Goal: Task Accomplishment & Management: Complete application form

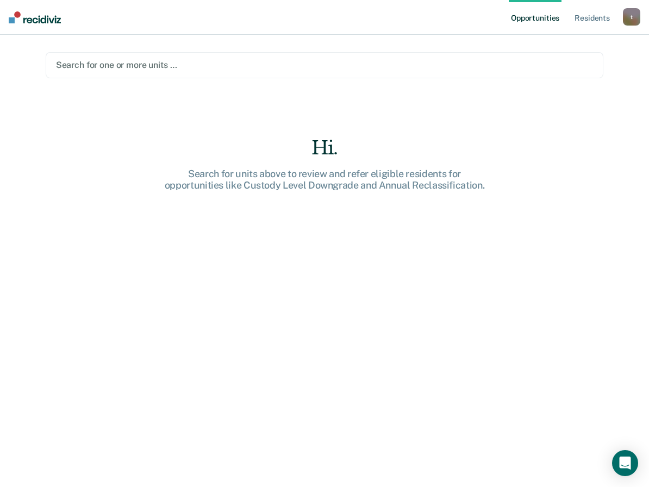
click at [131, 61] on div at bounding box center [324, 65] width 537 height 12
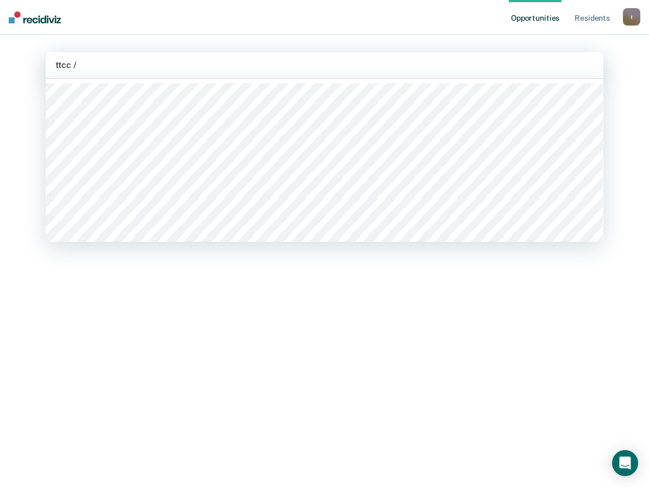
type input "ttcc / d"
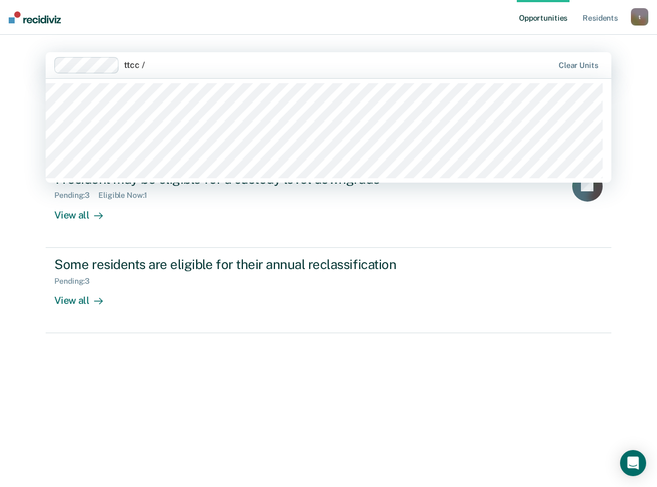
type input "ttcc / d"
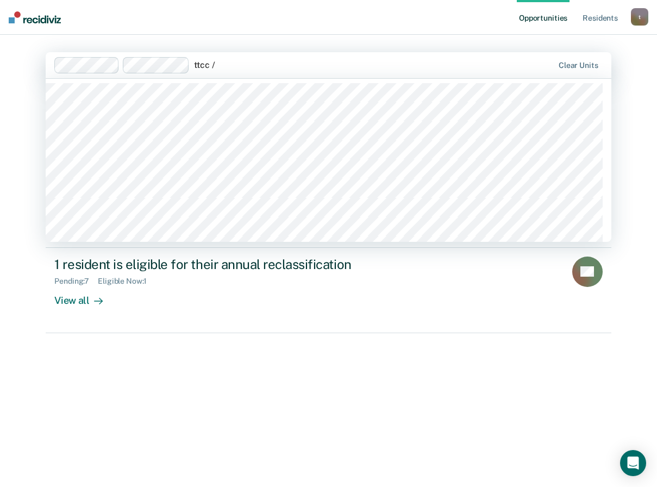
type input "ttcc / d"
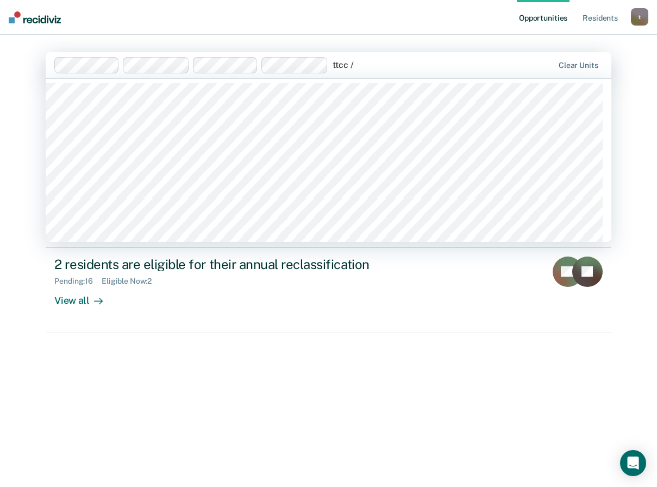
type input "ttcc / d"
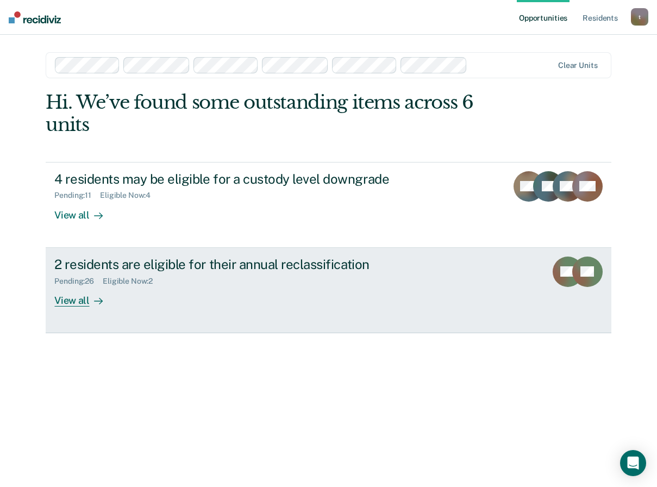
click at [75, 302] on div "View all" at bounding box center [84, 295] width 61 height 21
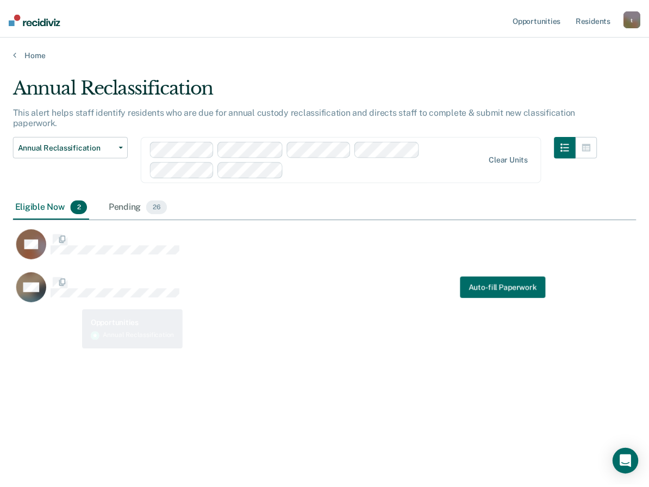
scroll to position [322, 623]
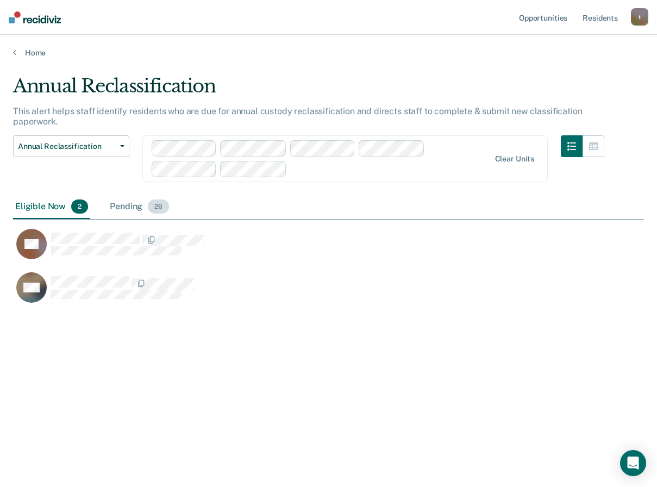
click at [131, 204] on div "Pending 26" at bounding box center [140, 207] width 64 height 24
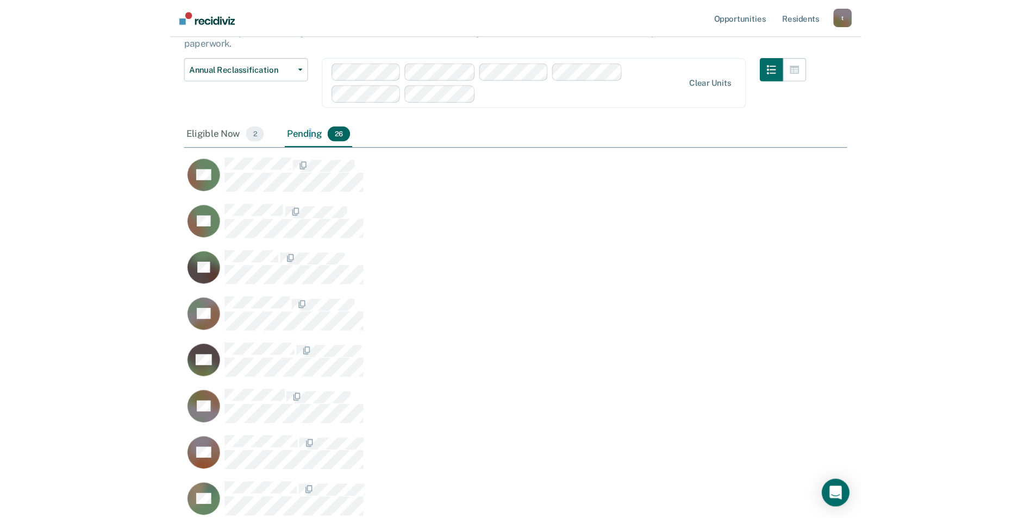
scroll to position [0, 0]
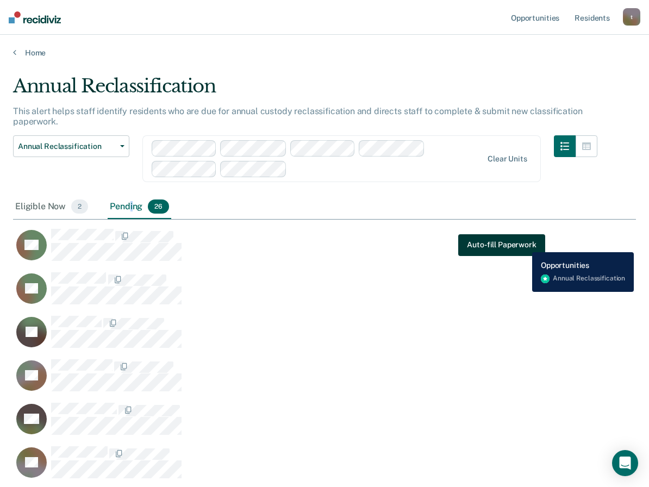
click at [522, 243] on button "Auto-fill Paperwork" at bounding box center [501, 245] width 86 height 22
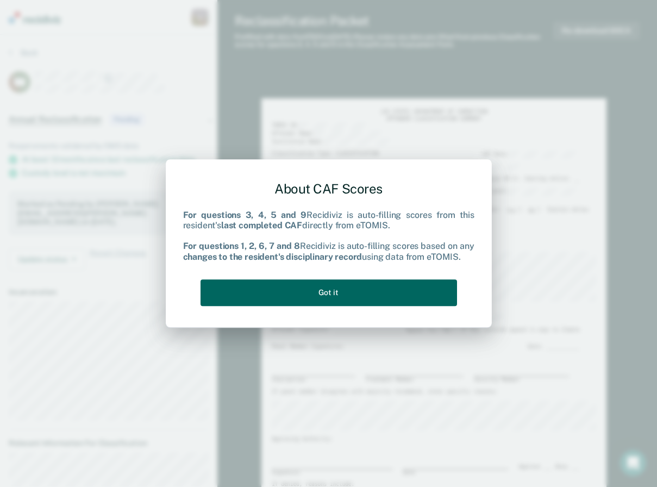
click at [337, 290] on button "Got it" at bounding box center [329, 292] width 256 height 27
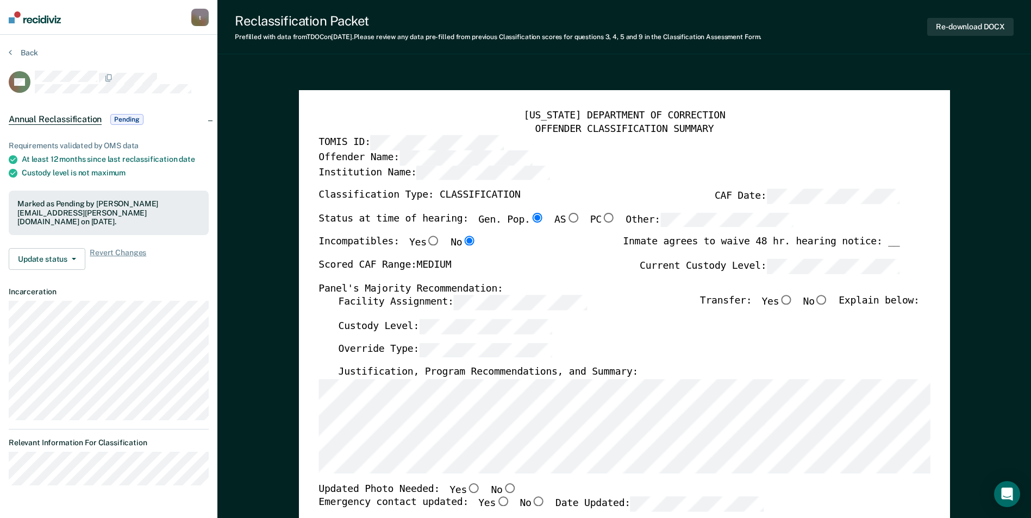
click at [656, 303] on input "No" at bounding box center [822, 301] width 14 height 10
type textarea "x"
radio input "true"
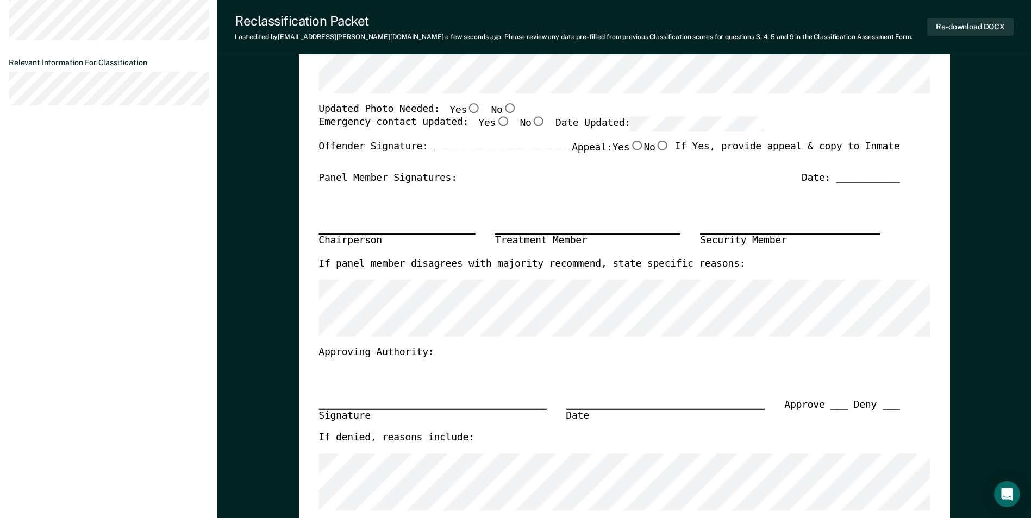
scroll to position [109, 0]
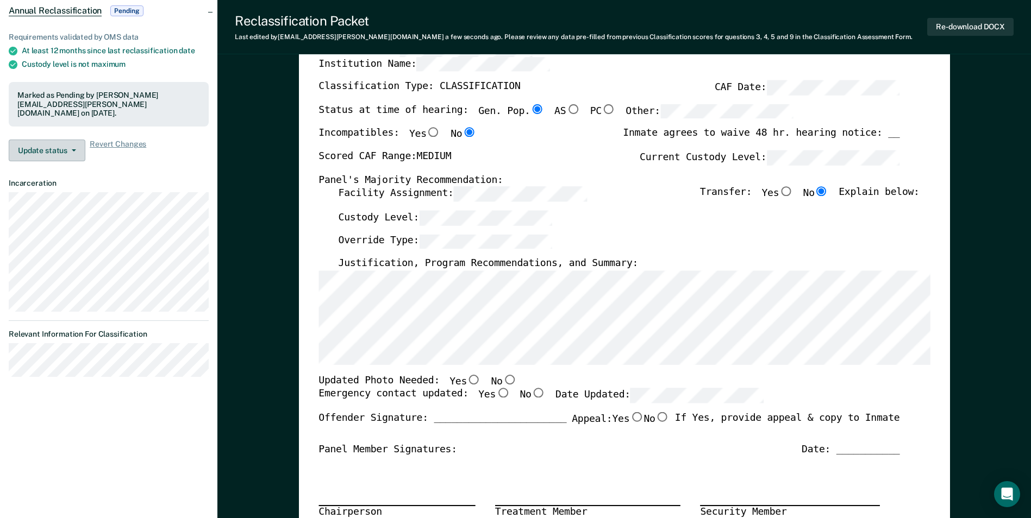
click at [72, 140] on button "Update status" at bounding box center [47, 151] width 77 height 22
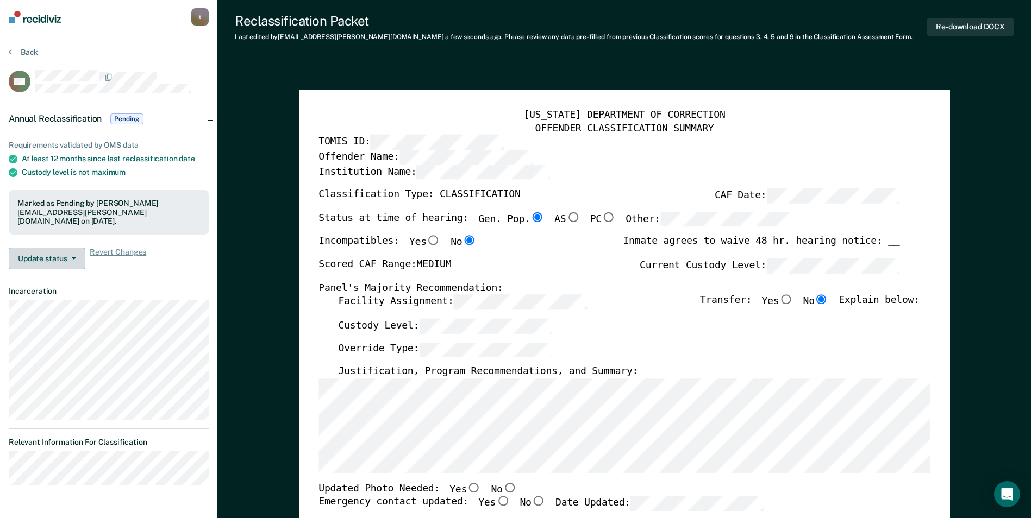
scroll to position [0, 0]
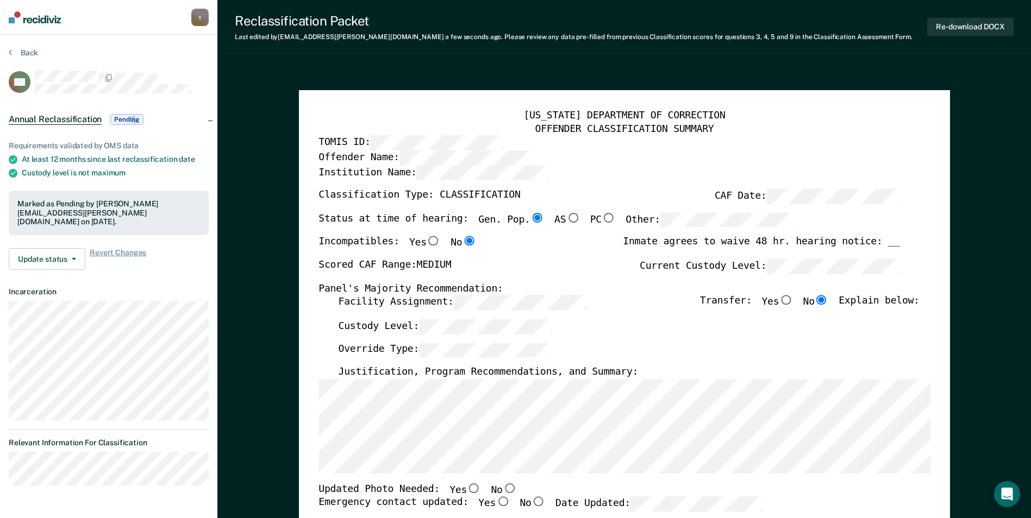
click at [135, 119] on span "Pending" at bounding box center [126, 119] width 33 height 11
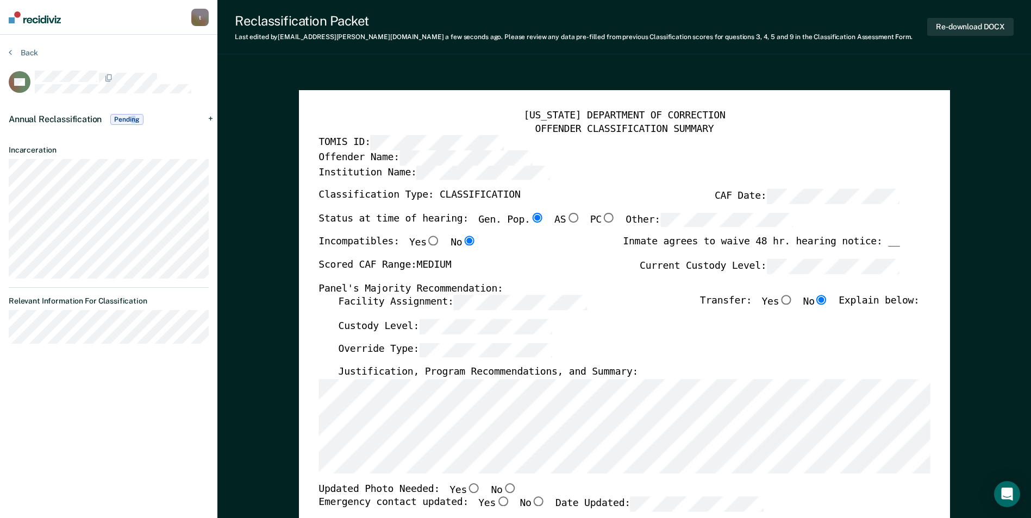
click at [135, 119] on span "Pending" at bounding box center [126, 119] width 33 height 11
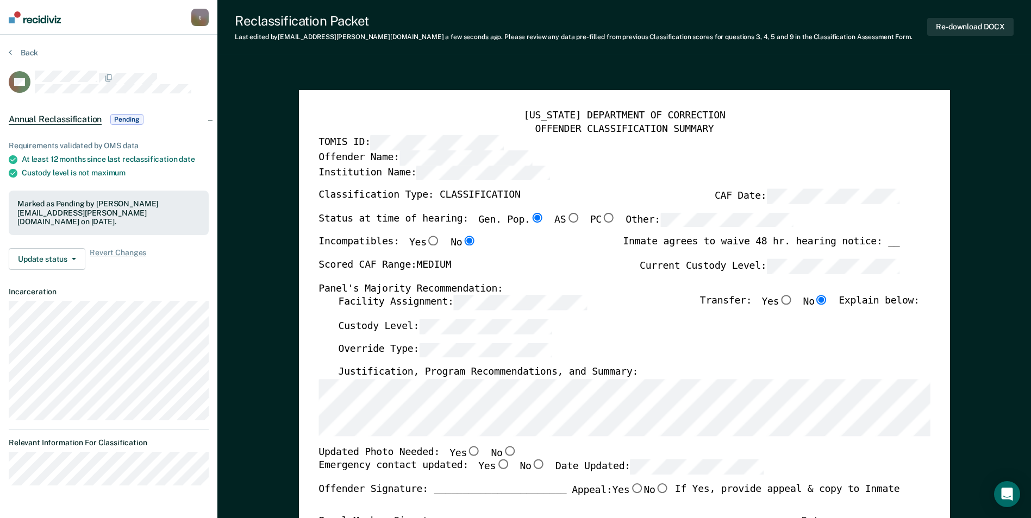
scroll to position [217, 0]
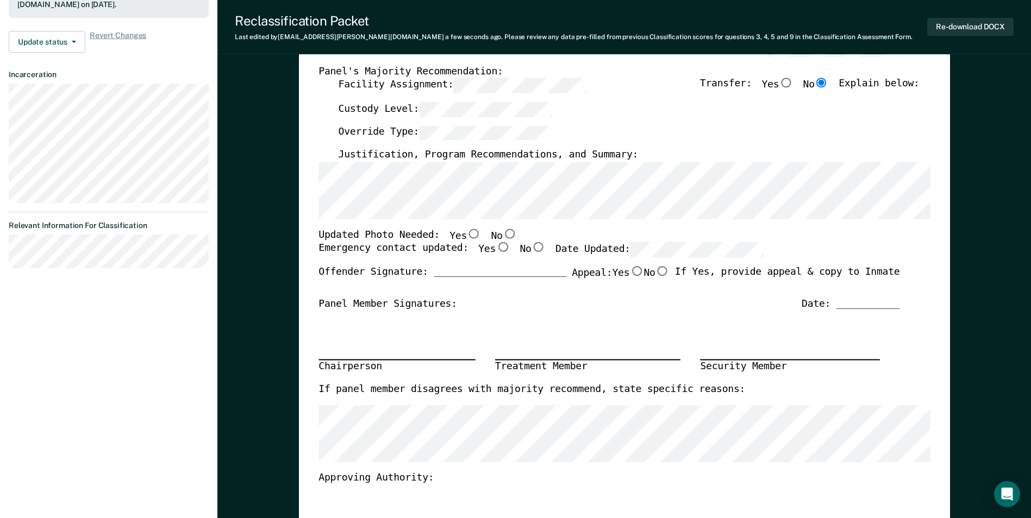
click at [502, 235] on input "No" at bounding box center [509, 234] width 14 height 10
type textarea "x"
radio input "true"
drag, startPoint x: 484, startPoint y: 248, endPoint x: 562, endPoint y: 242, distance: 78.5
click at [496, 248] on input "Yes" at bounding box center [503, 248] width 14 height 10
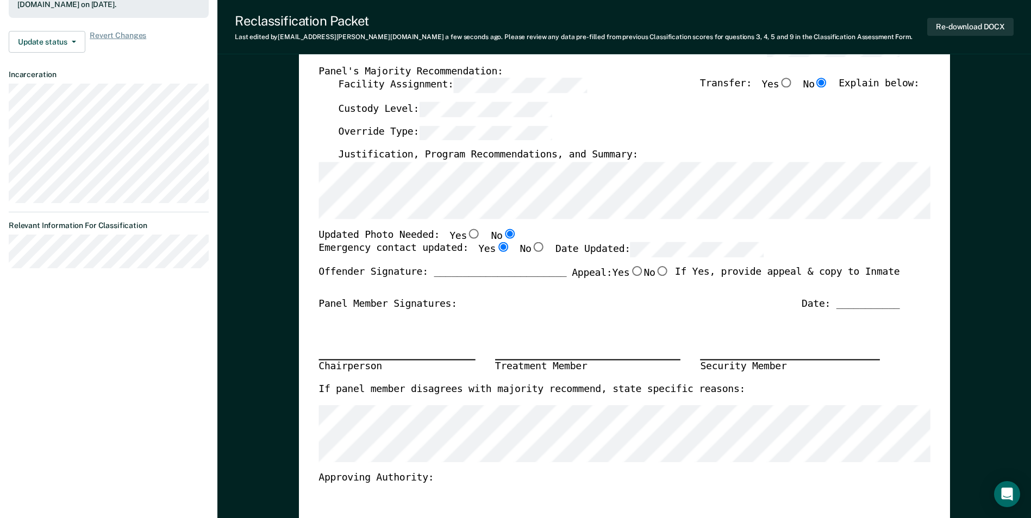
type textarea "x"
radio input "true"
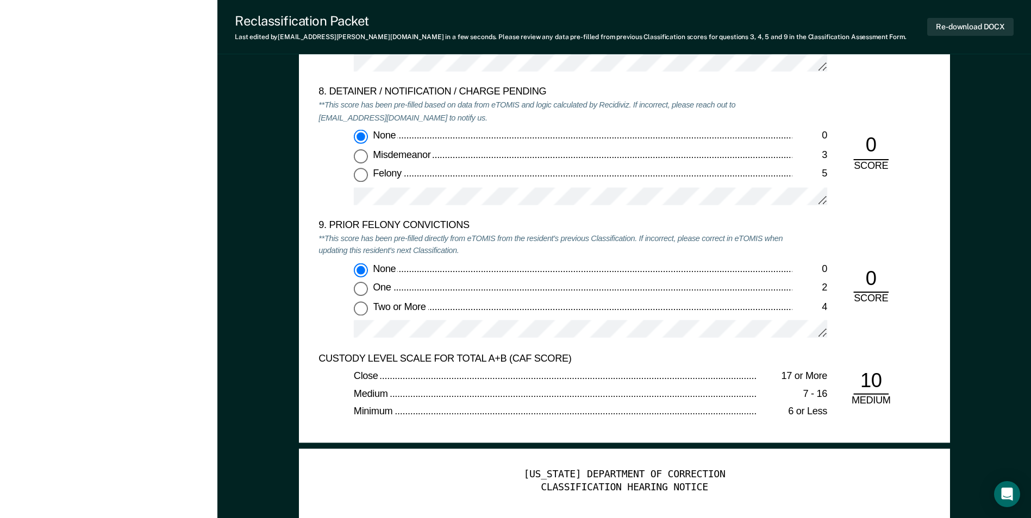
scroll to position [2500, 0]
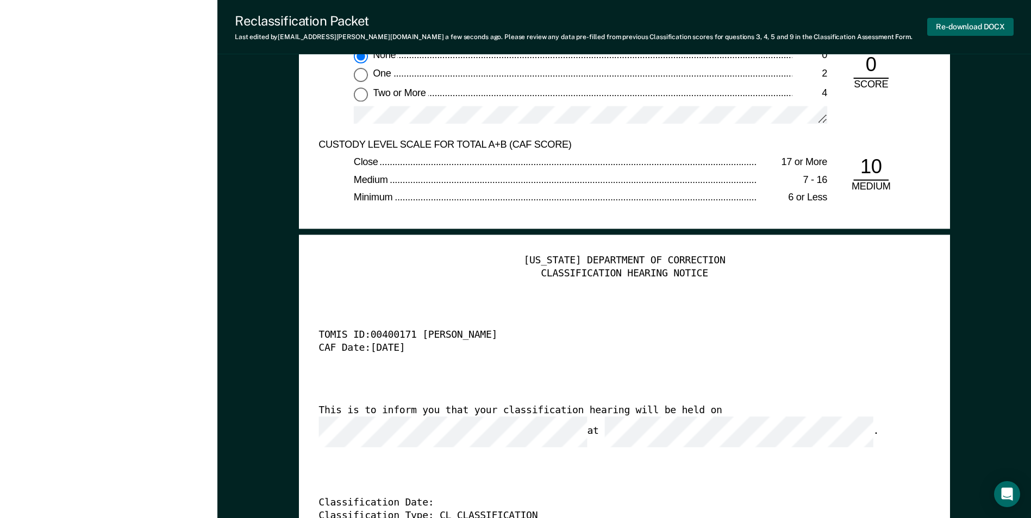
click at [656, 23] on button "Re-download DOCX" at bounding box center [970, 27] width 86 height 18
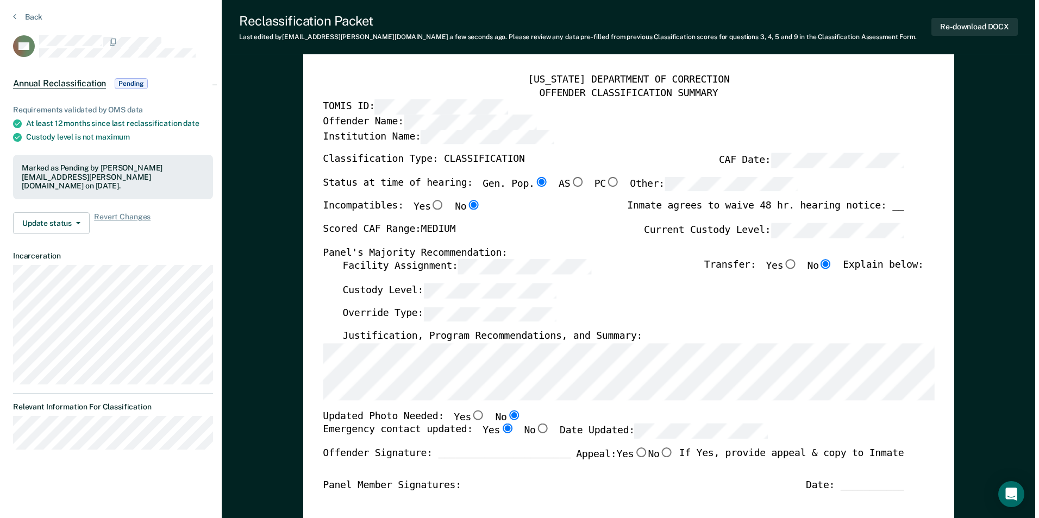
scroll to position [0, 0]
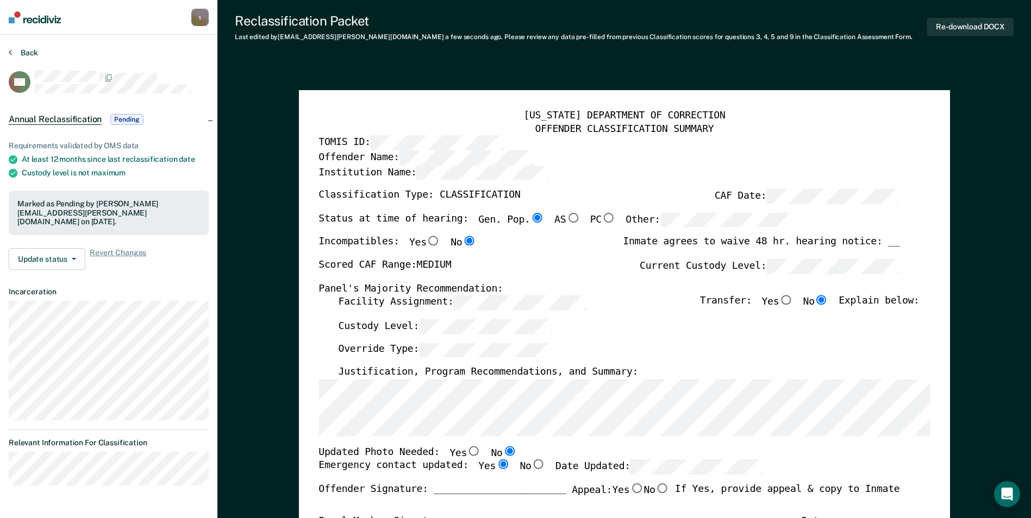
click at [25, 52] on button "Back" at bounding box center [23, 53] width 29 height 10
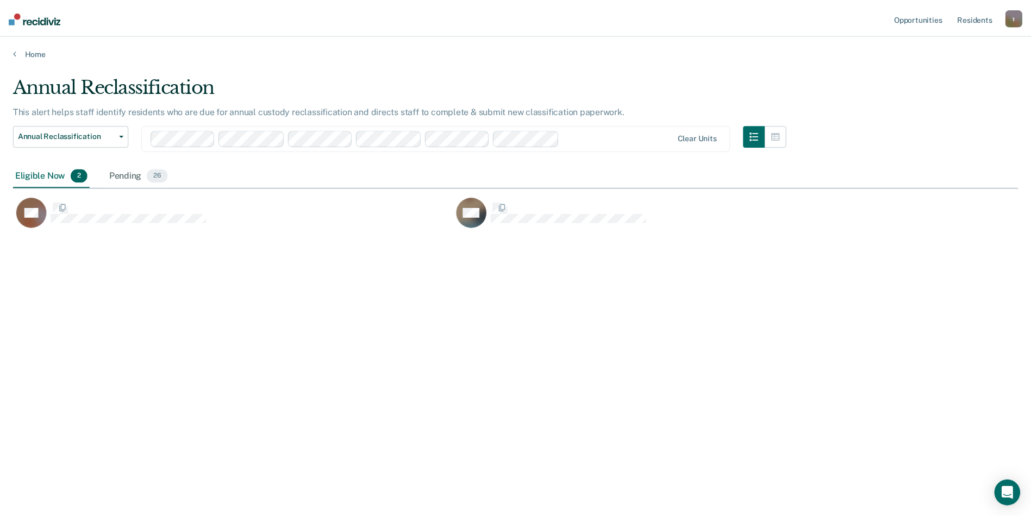
scroll to position [354, 1005]
click at [120, 174] on div "Pending 26" at bounding box center [140, 176] width 64 height 24
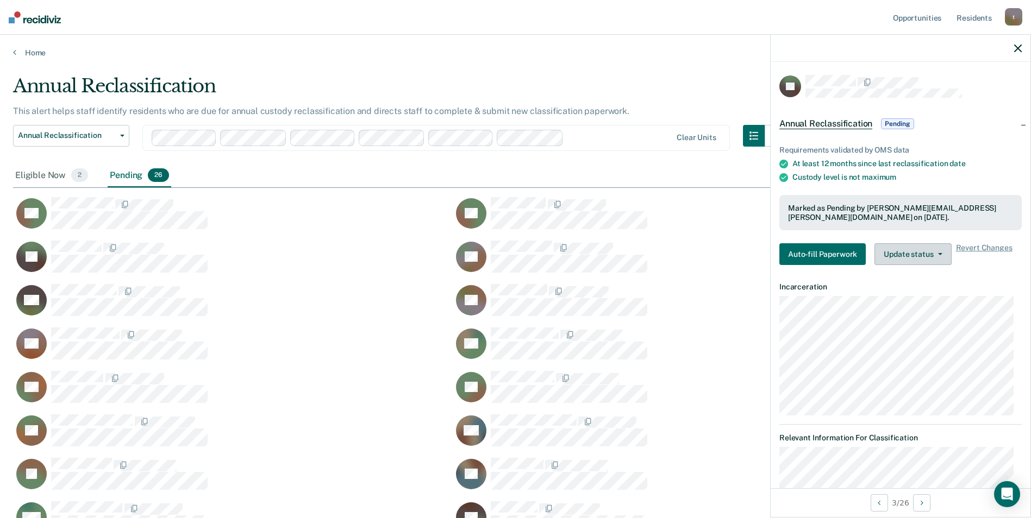
click at [656, 255] on button "Update status" at bounding box center [912, 254] width 77 height 22
click at [656, 250] on button "Auto-fill Paperwork" at bounding box center [822, 254] width 86 height 22
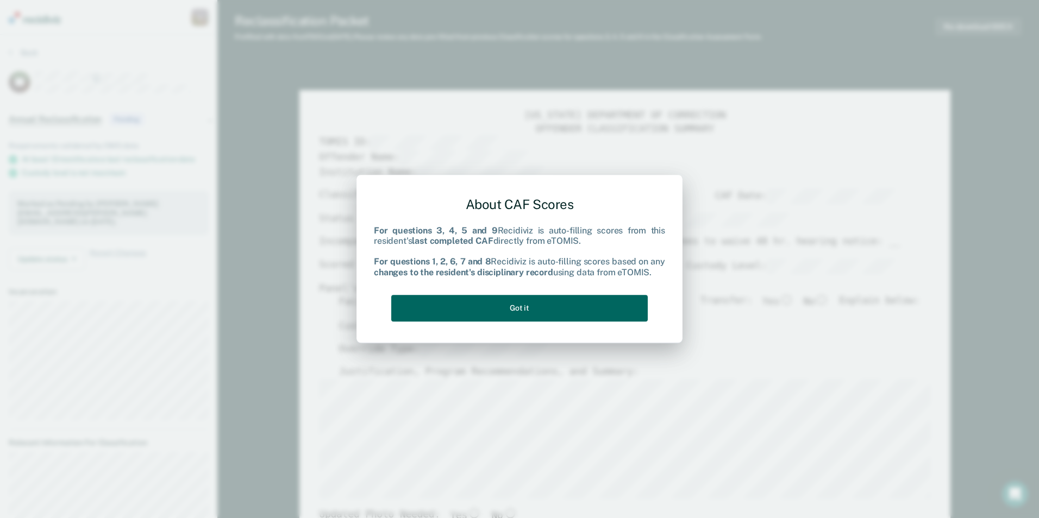
click at [494, 308] on button "Got it" at bounding box center [519, 308] width 256 height 27
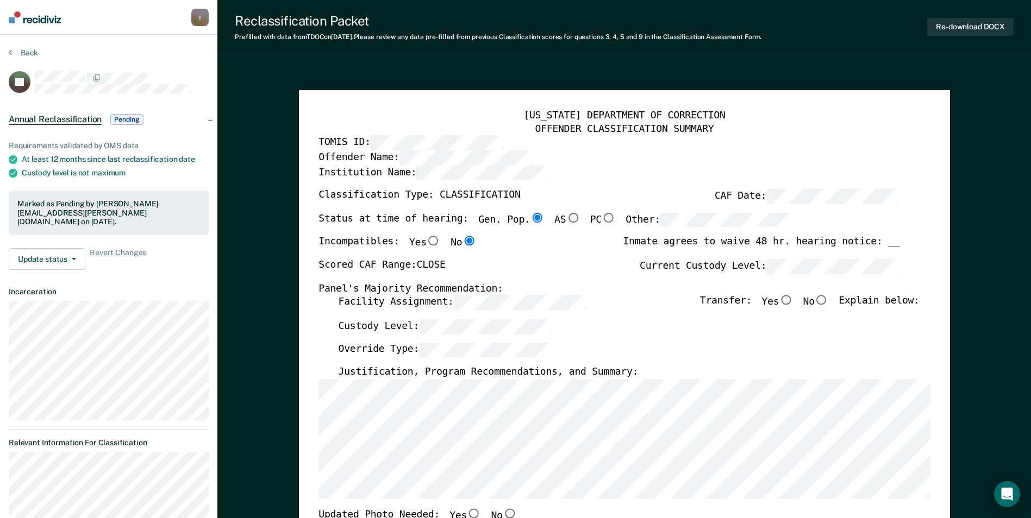
click at [656, 303] on input "No" at bounding box center [822, 301] width 14 height 10
type textarea "x"
radio input "true"
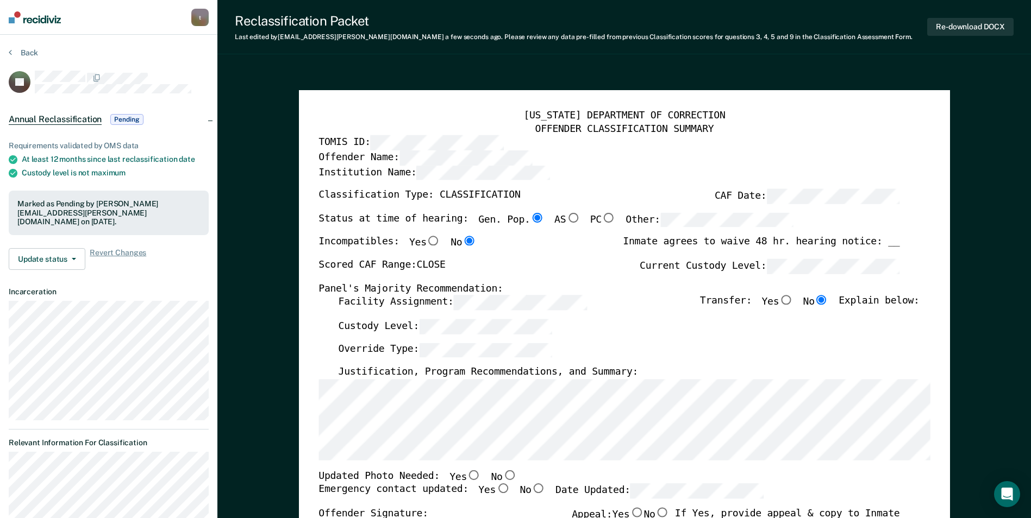
click at [316, 433] on div "TENNESSEE DEPARTMENT OF CORRECTION OFFENDER CLASSIFICATION SUMMARY TOMIS ID: Of…" at bounding box center [624, 514] width 651 height 848
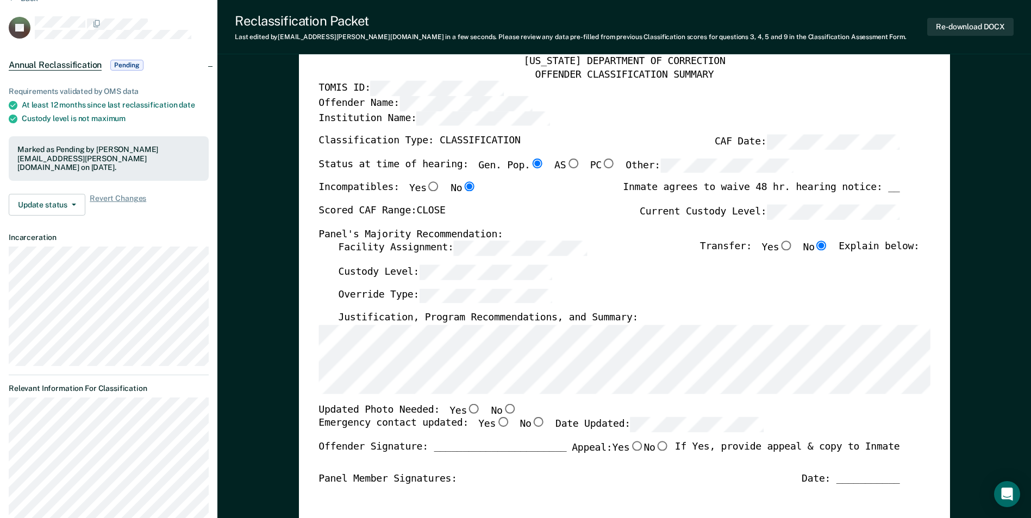
click at [502, 407] on input "No" at bounding box center [509, 409] width 14 height 10
type textarea "x"
radio input "true"
click at [496, 421] on input "Yes" at bounding box center [503, 423] width 14 height 10
type textarea "x"
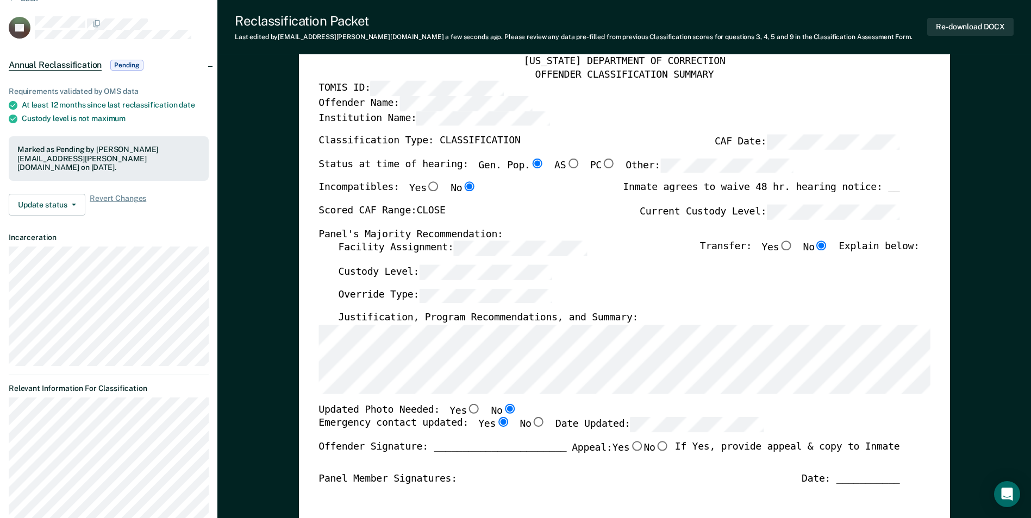
radio input "true"
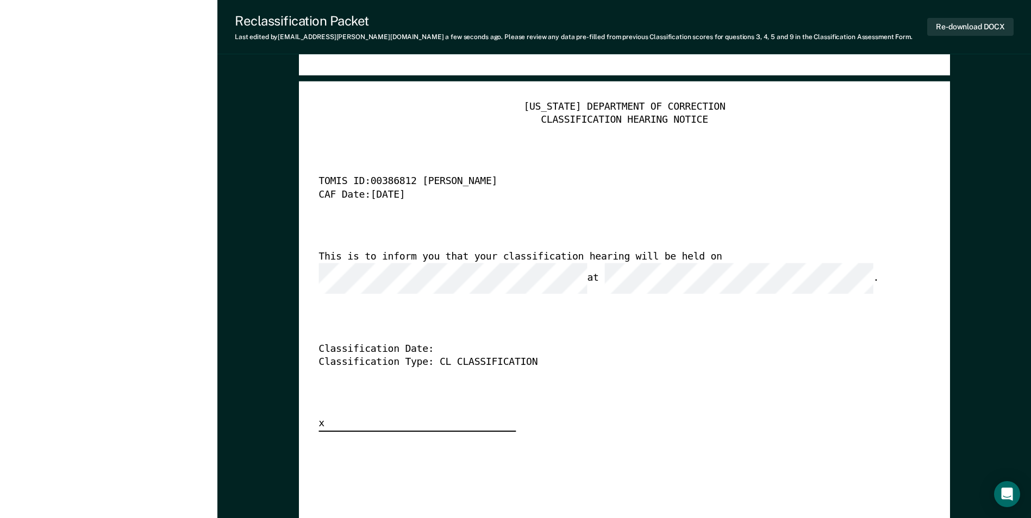
scroll to position [2663, 0]
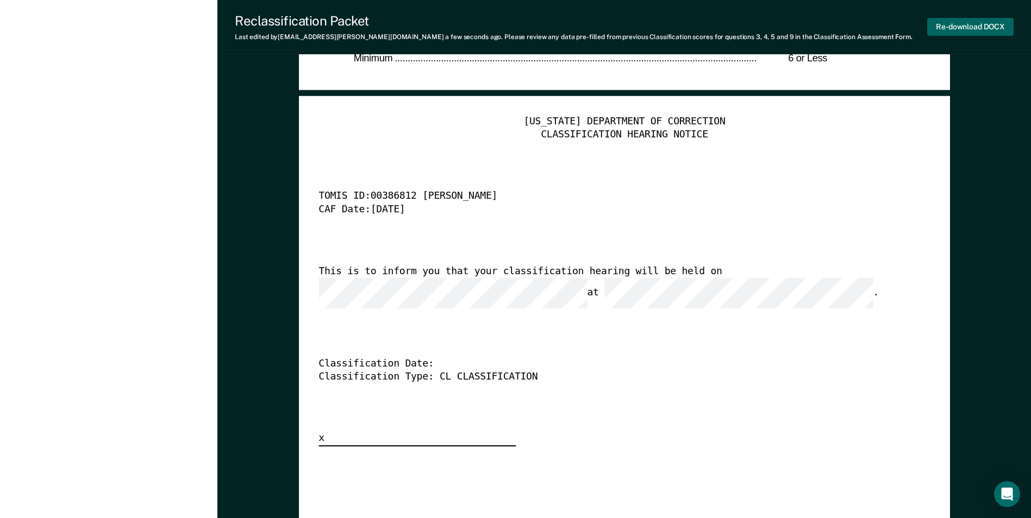
click at [656, 31] on button "Re-download DOCX" at bounding box center [970, 27] width 86 height 18
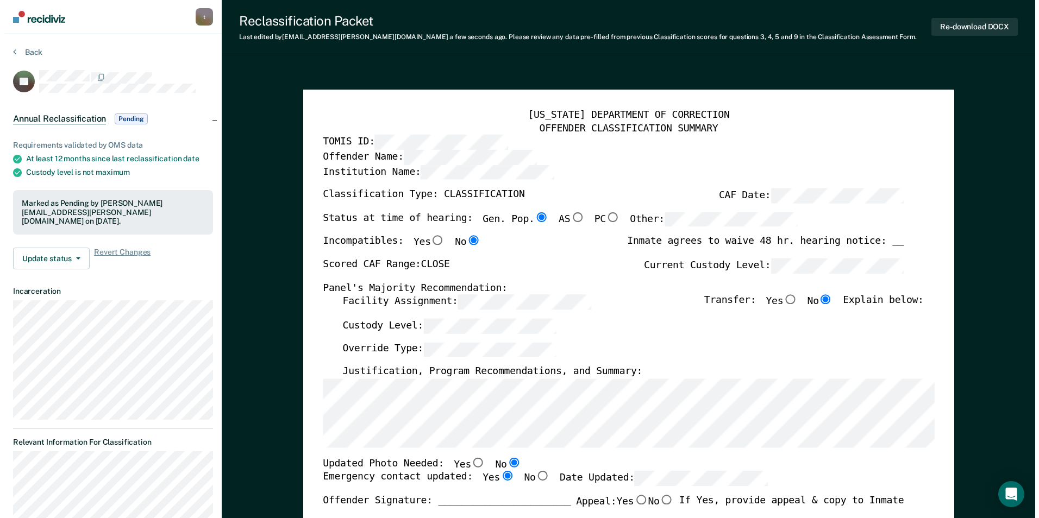
scroll to position [0, 0]
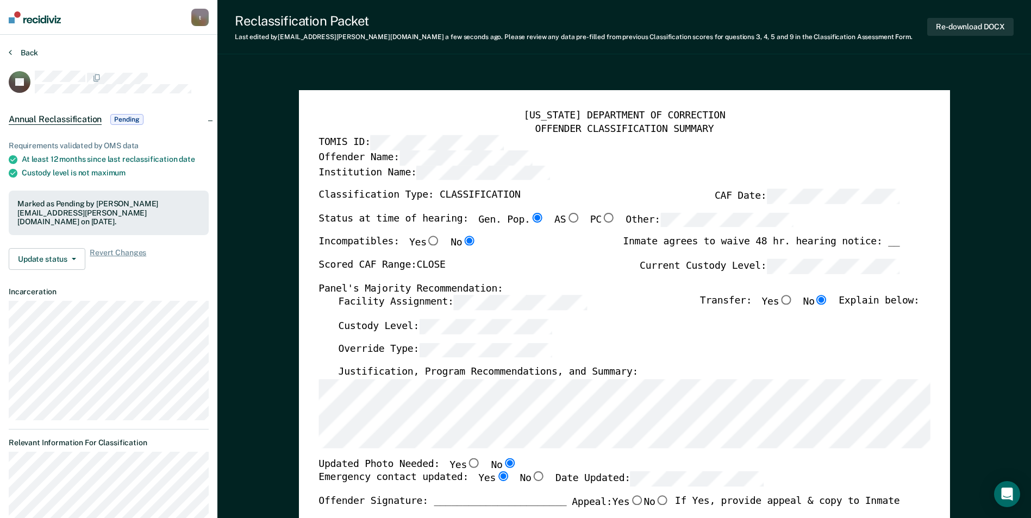
click at [24, 50] on button "Back" at bounding box center [23, 53] width 29 height 10
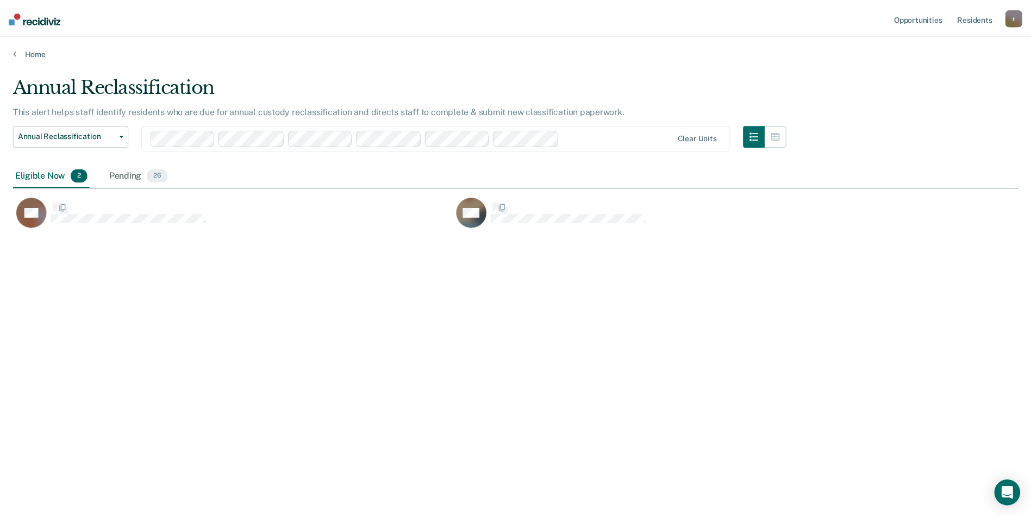
scroll to position [354, 1005]
click at [129, 178] on div "Pending 26" at bounding box center [140, 176] width 64 height 24
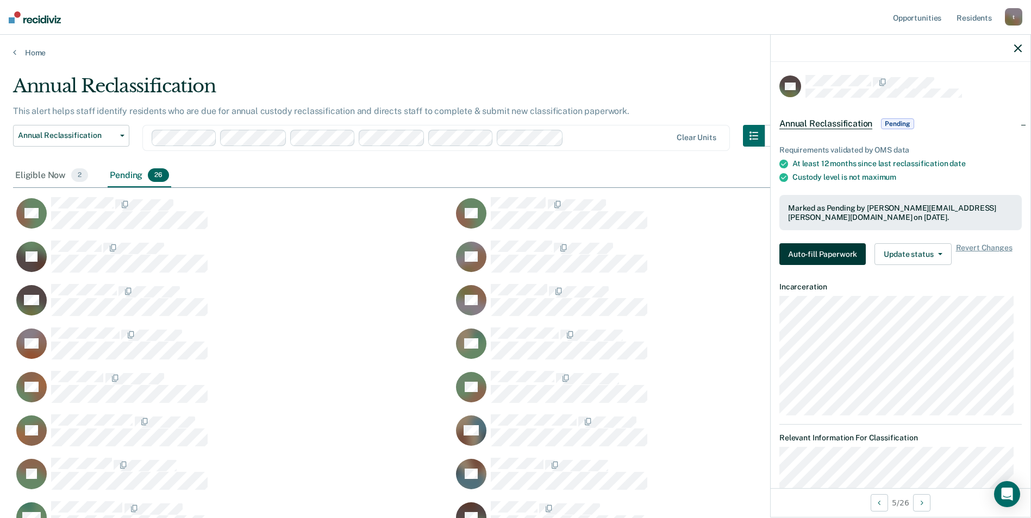
click at [656, 253] on button "Auto-fill Paperwork" at bounding box center [822, 254] width 86 height 22
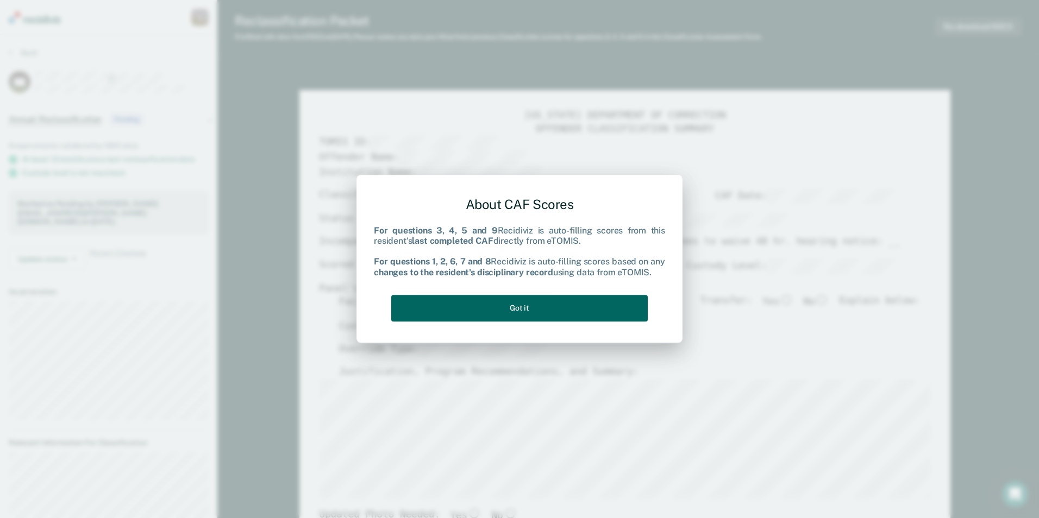
click at [581, 311] on button "Got it" at bounding box center [519, 308] width 256 height 27
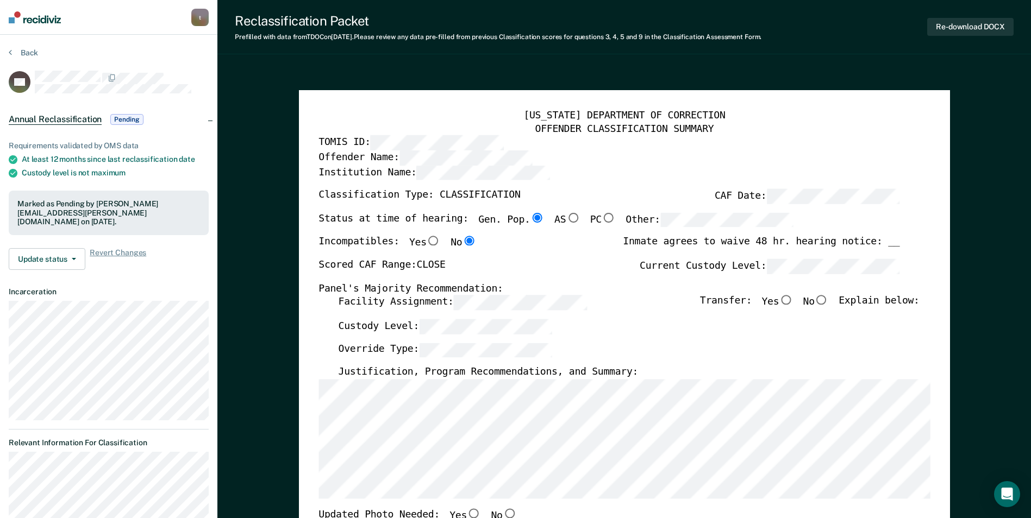
click at [656, 300] on input "No" at bounding box center [822, 301] width 14 height 10
type textarea "x"
radio input "true"
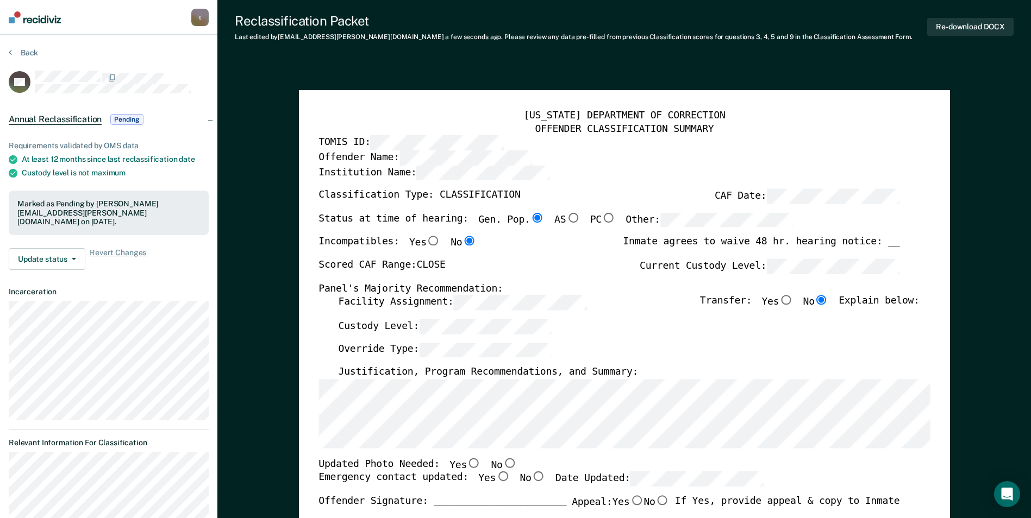
click at [502, 461] on input "No" at bounding box center [509, 463] width 14 height 10
type textarea "x"
radio input "true"
click at [496, 479] on input "Yes" at bounding box center [503, 477] width 14 height 10
type textarea "x"
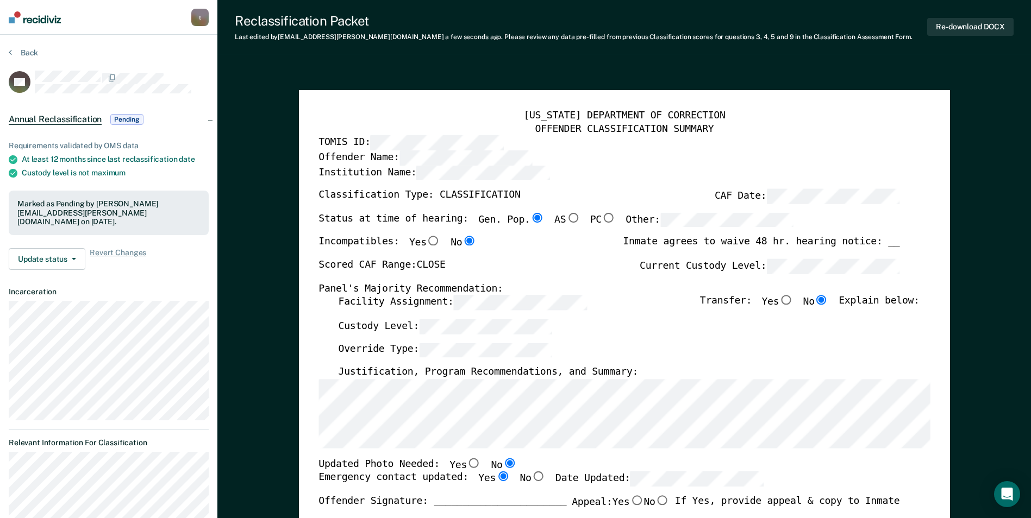
radio input "true"
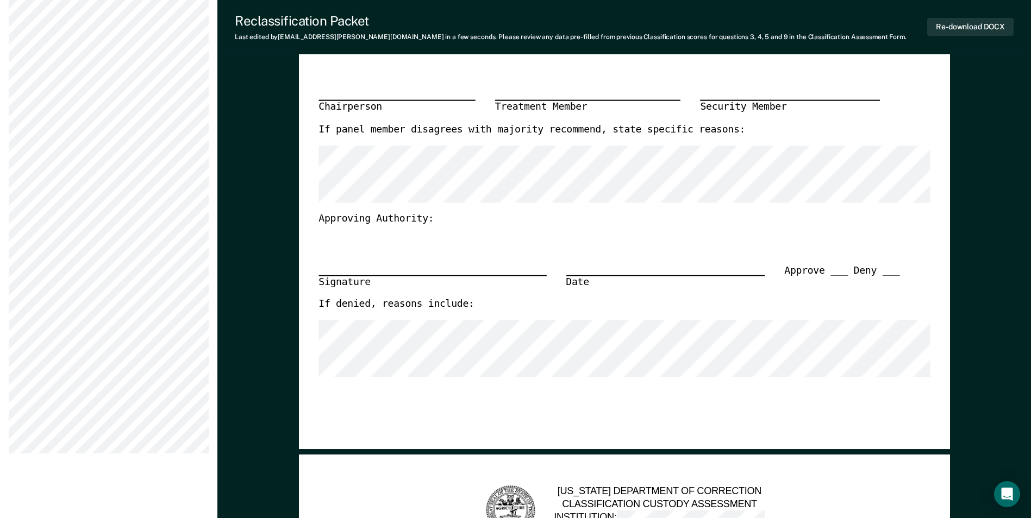
scroll to position [163, 0]
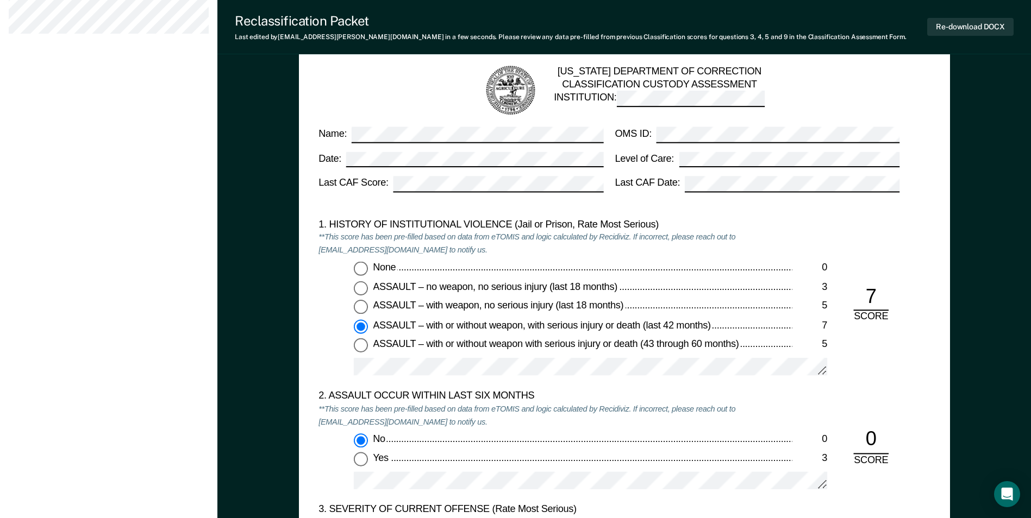
scroll to position [924, 0]
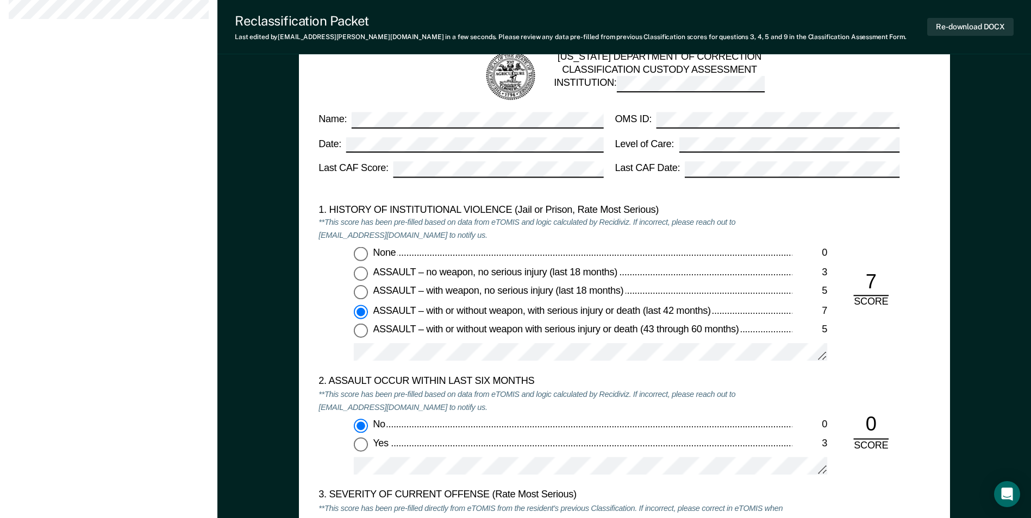
click at [360, 252] on input "None 0" at bounding box center [361, 254] width 14 height 14
type textarea "x"
radio input "true"
radio input "false"
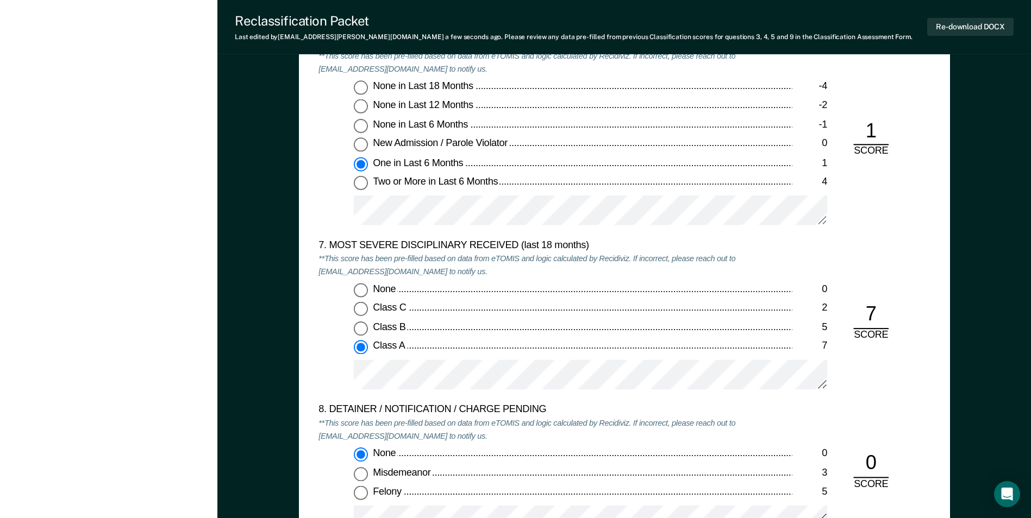
scroll to position [2011, 0]
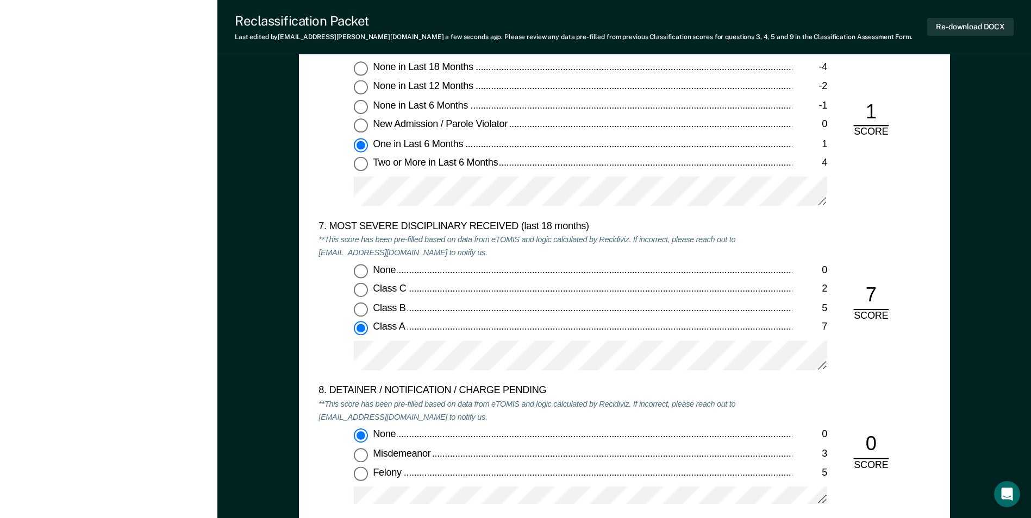
click at [359, 308] on input "Class B 5" at bounding box center [361, 310] width 14 height 14
type textarea "x"
radio input "true"
radio input "false"
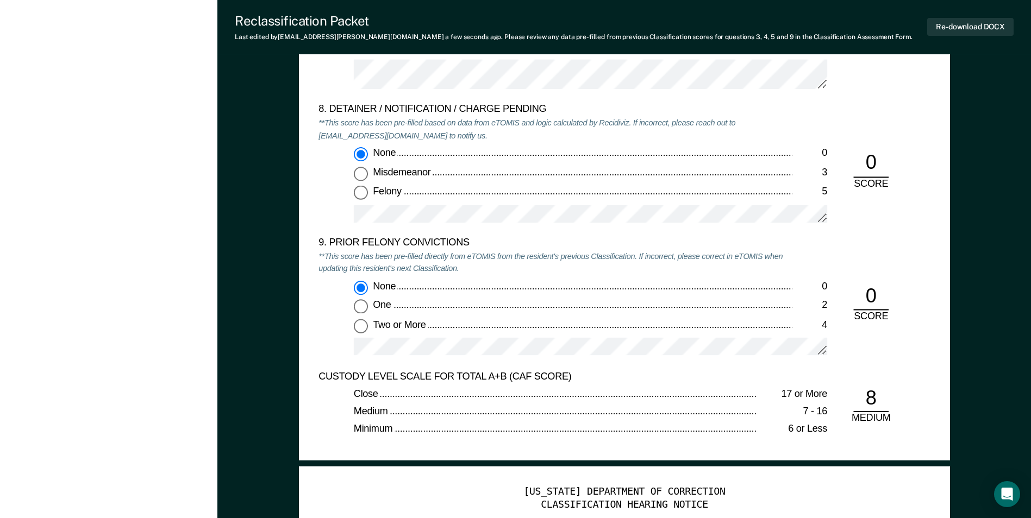
scroll to position [2663, 0]
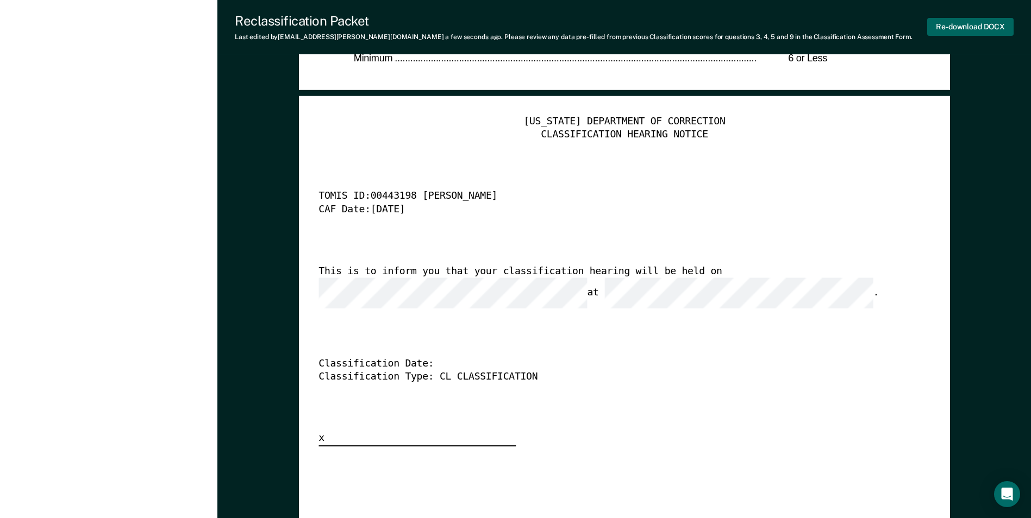
click at [656, 29] on button "Re-download DOCX" at bounding box center [970, 27] width 86 height 18
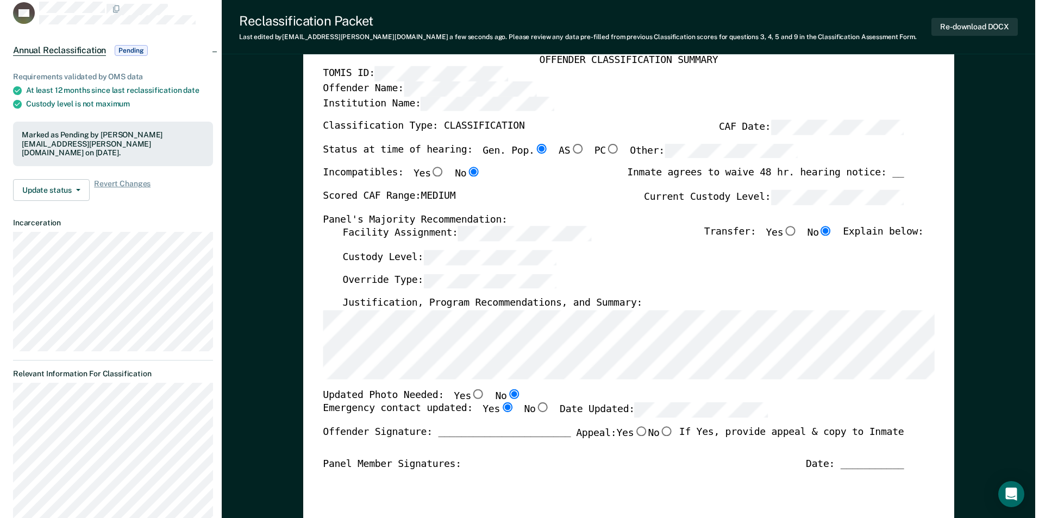
scroll to position [0, 0]
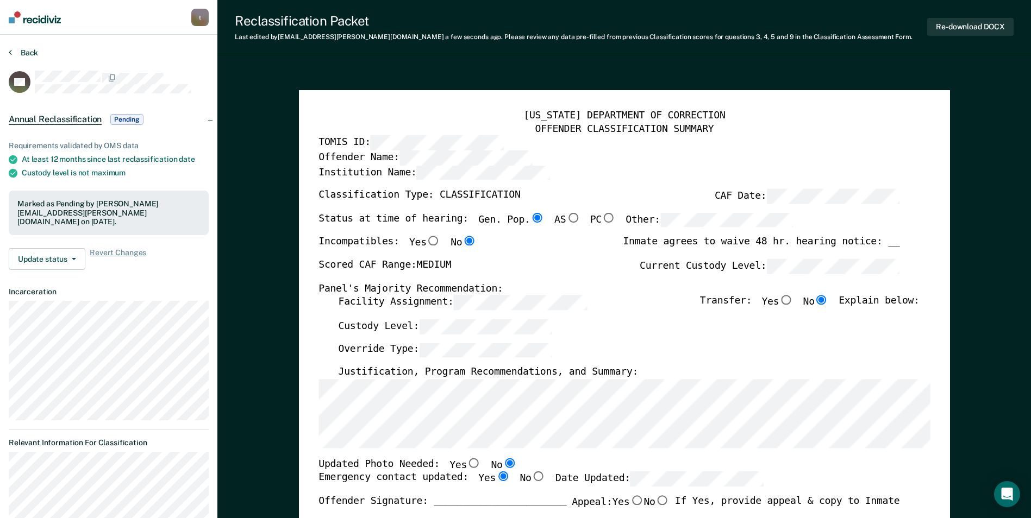
click at [28, 52] on button "Back" at bounding box center [23, 53] width 29 height 10
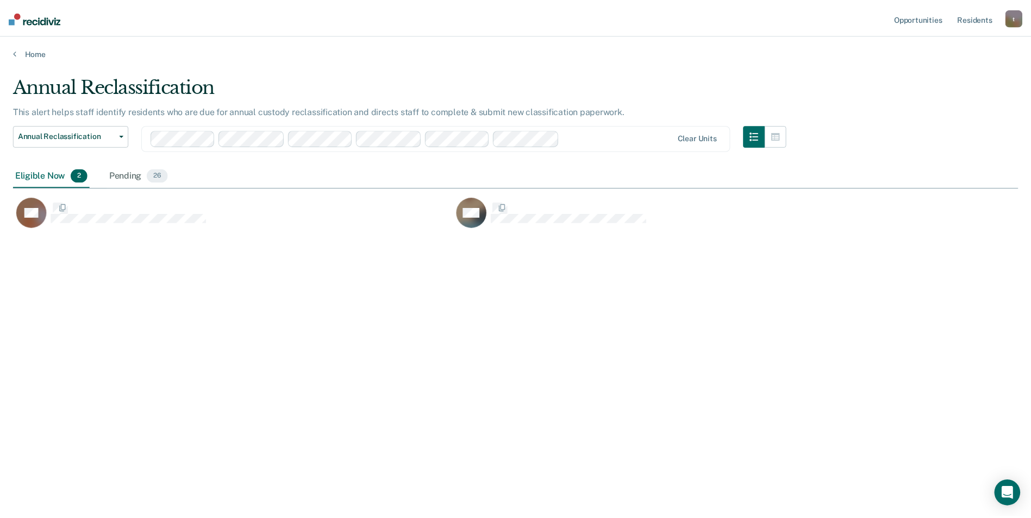
scroll to position [354, 1005]
click at [126, 178] on div "Pending 26" at bounding box center [140, 176] width 64 height 24
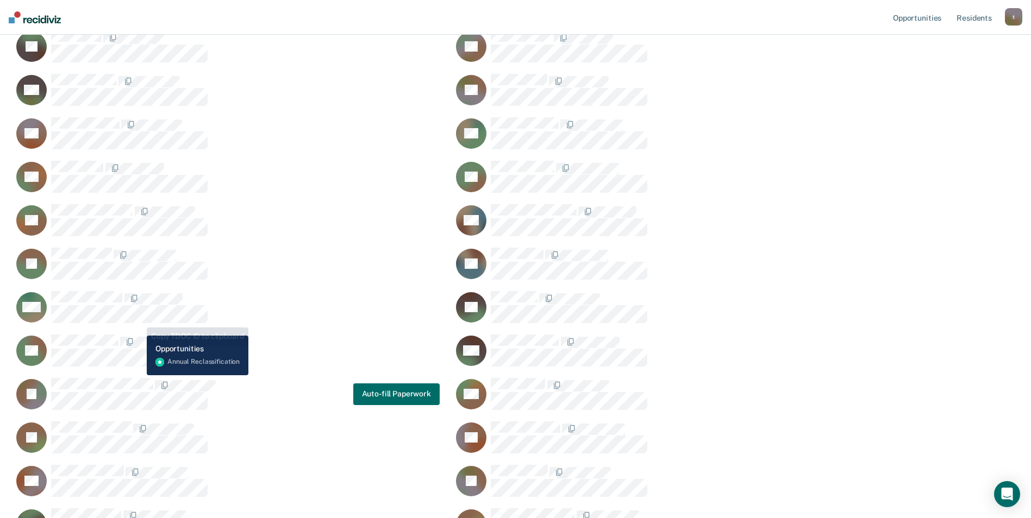
scroll to position [322, 0]
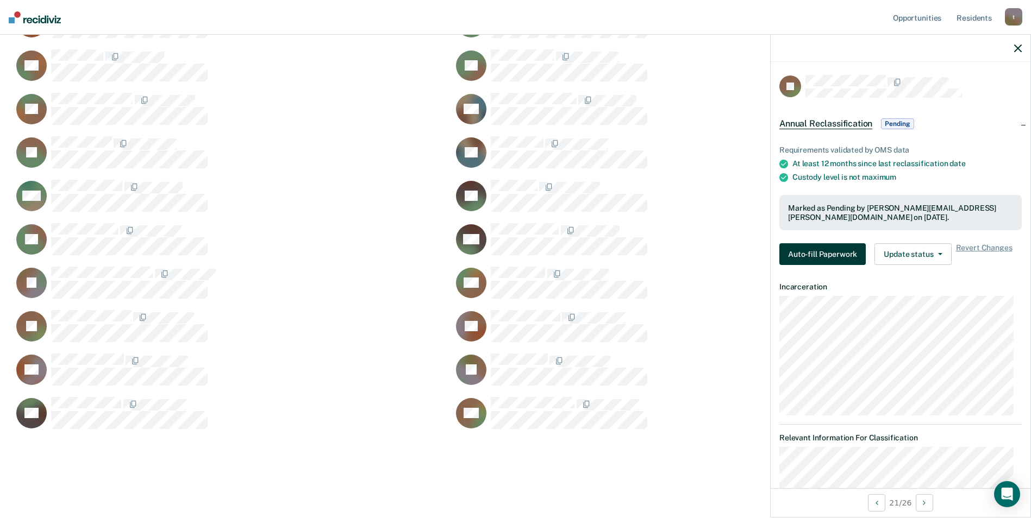
click at [656, 253] on button "Auto-fill Paperwork" at bounding box center [822, 254] width 86 height 22
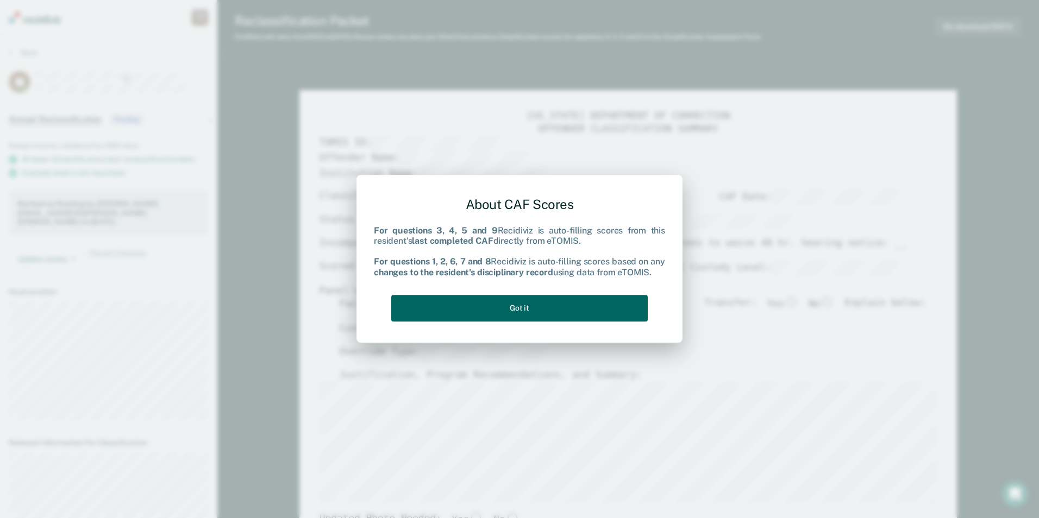
click at [523, 305] on button "Got it" at bounding box center [519, 308] width 256 height 27
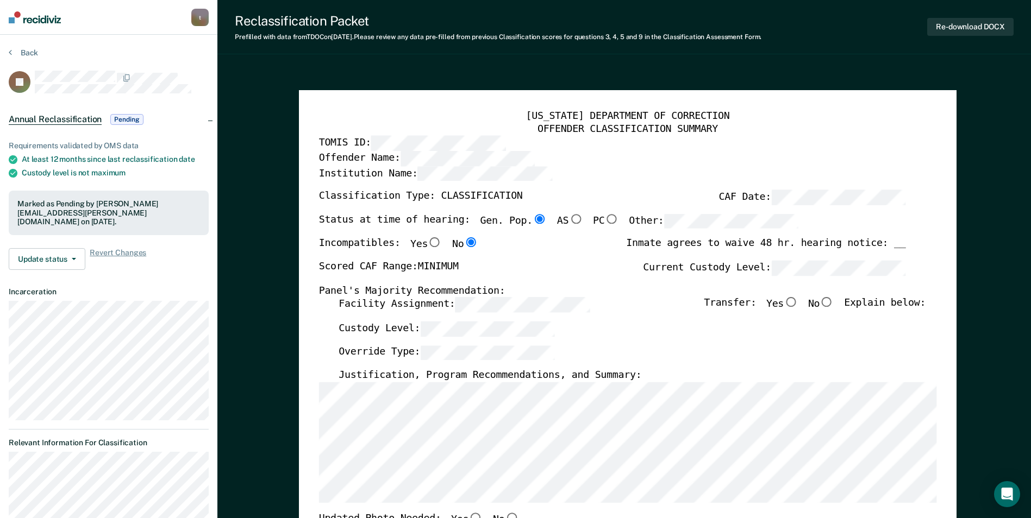
click at [656, 303] on input "No" at bounding box center [826, 303] width 14 height 10
type textarea "x"
radio input "true"
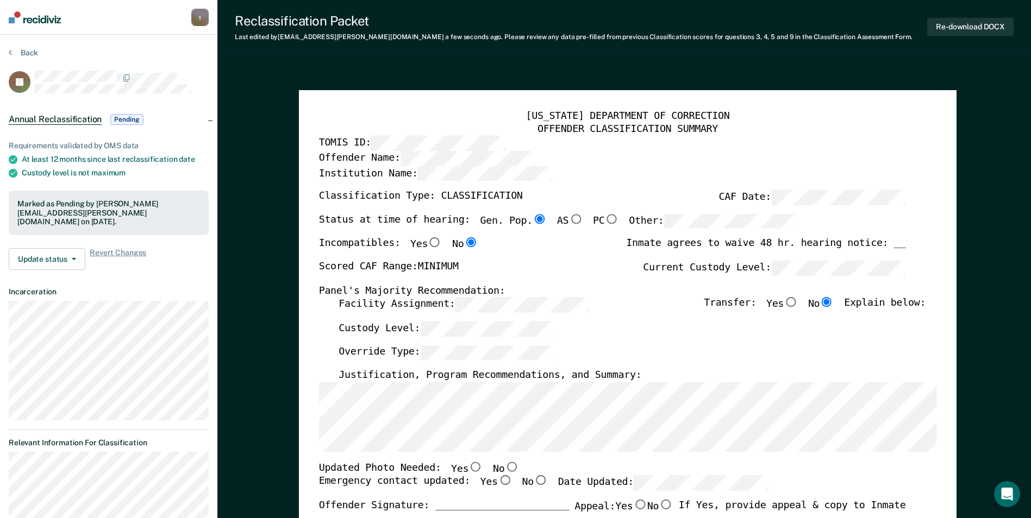
click at [504, 467] on input "No" at bounding box center [511, 467] width 14 height 10
type textarea "x"
radio input "true"
click at [481, 482] on label "Yes" at bounding box center [496, 483] width 32 height 15
click at [497, 482] on input "Yes" at bounding box center [504, 481] width 14 height 10
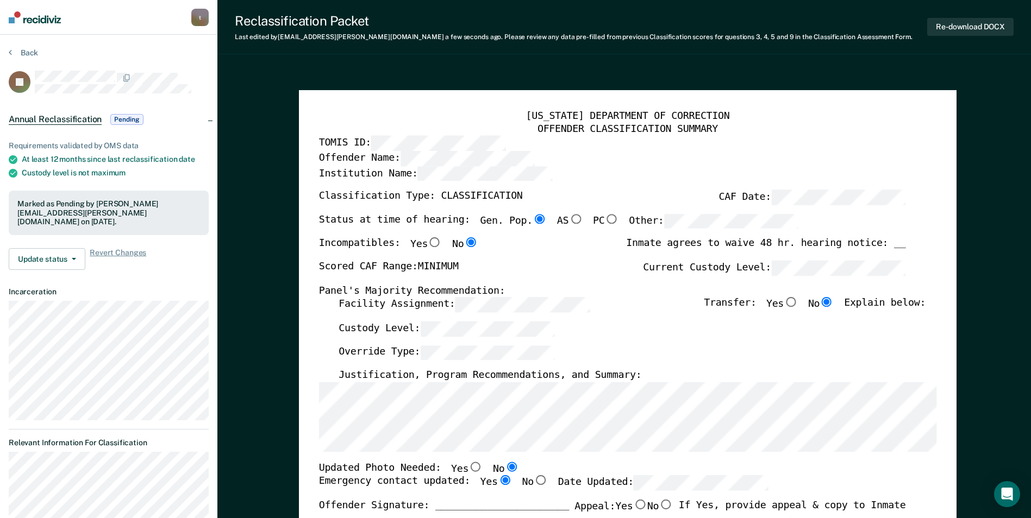
type textarea "x"
radio input "true"
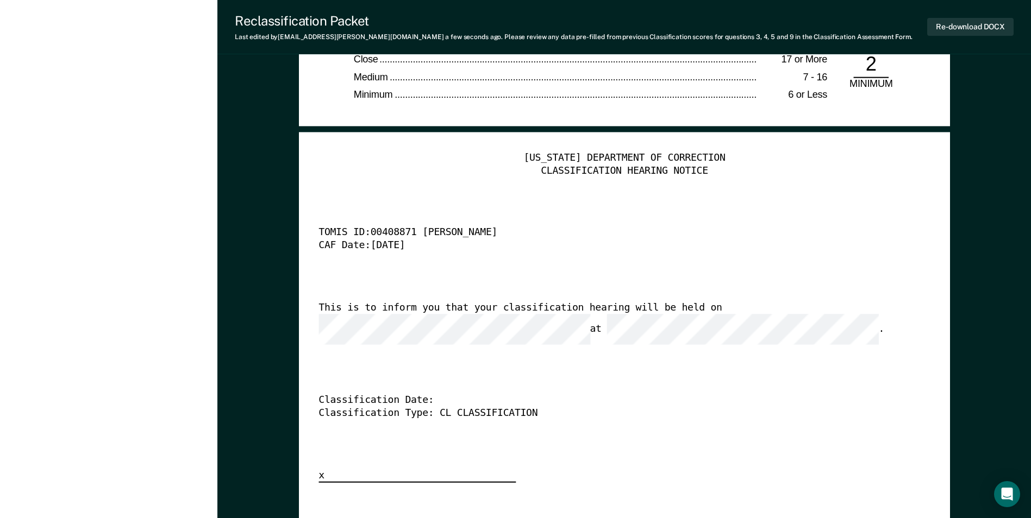
scroll to position [2608, 0]
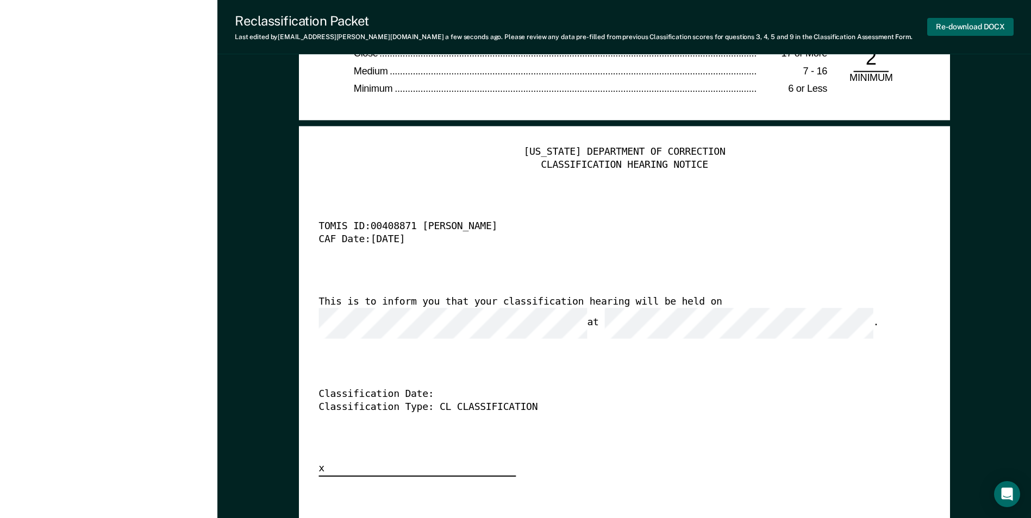
click at [656, 24] on button "Re-download DOCX" at bounding box center [970, 27] width 86 height 18
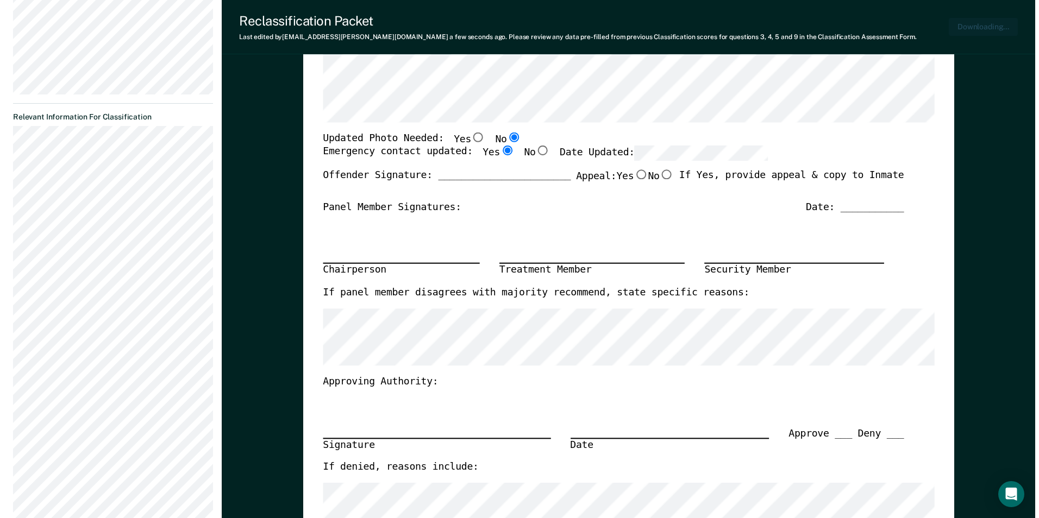
scroll to position [0, 0]
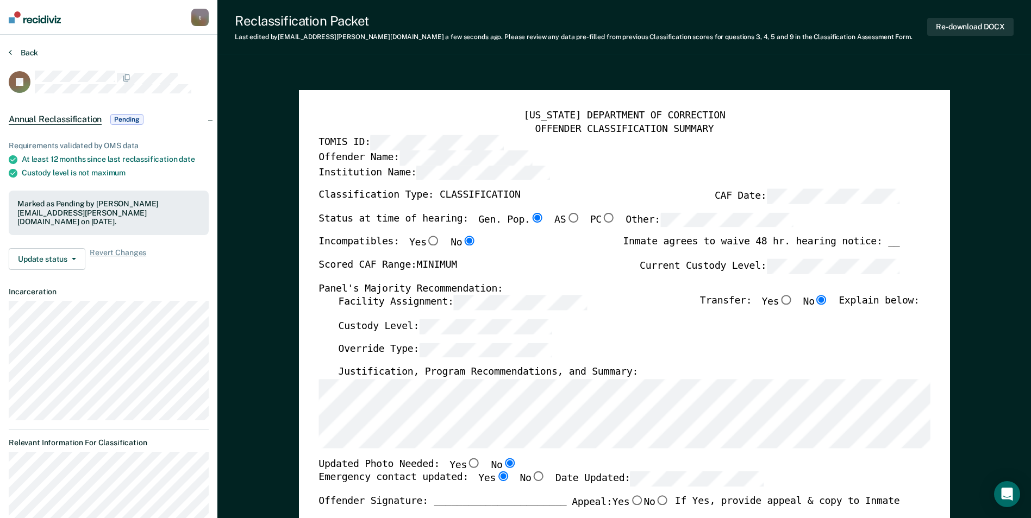
click at [26, 49] on button "Back" at bounding box center [23, 53] width 29 height 10
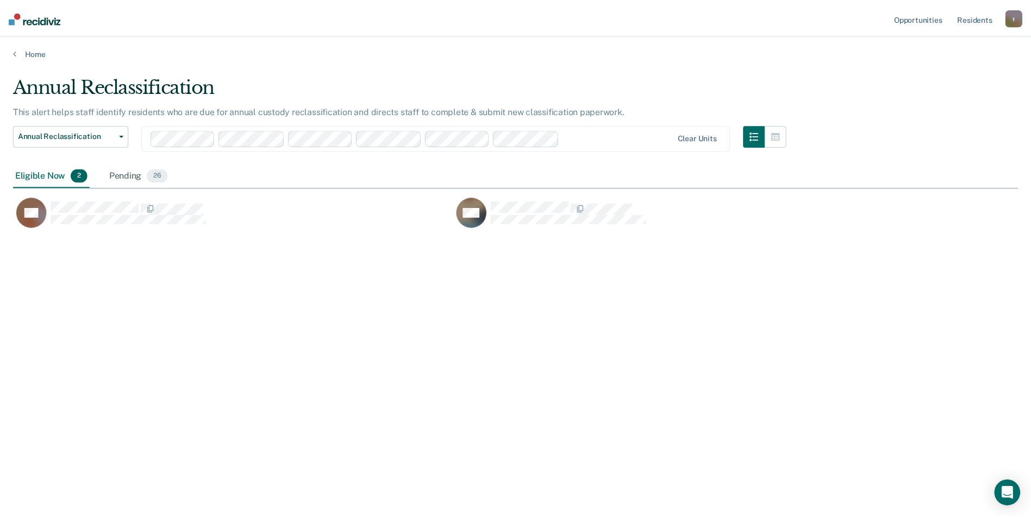
scroll to position [354, 1005]
click at [129, 174] on div "Pending 26" at bounding box center [140, 176] width 64 height 24
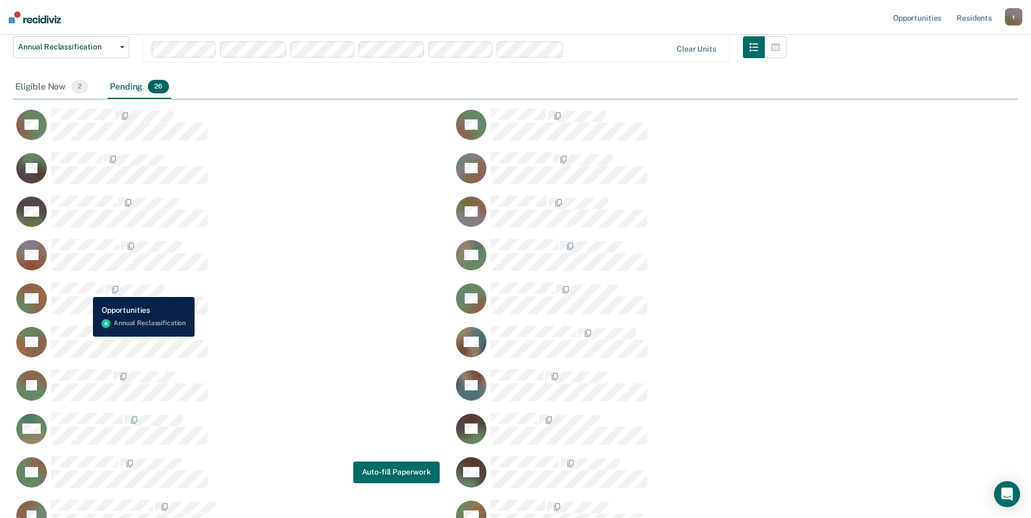
scroll to position [54, 0]
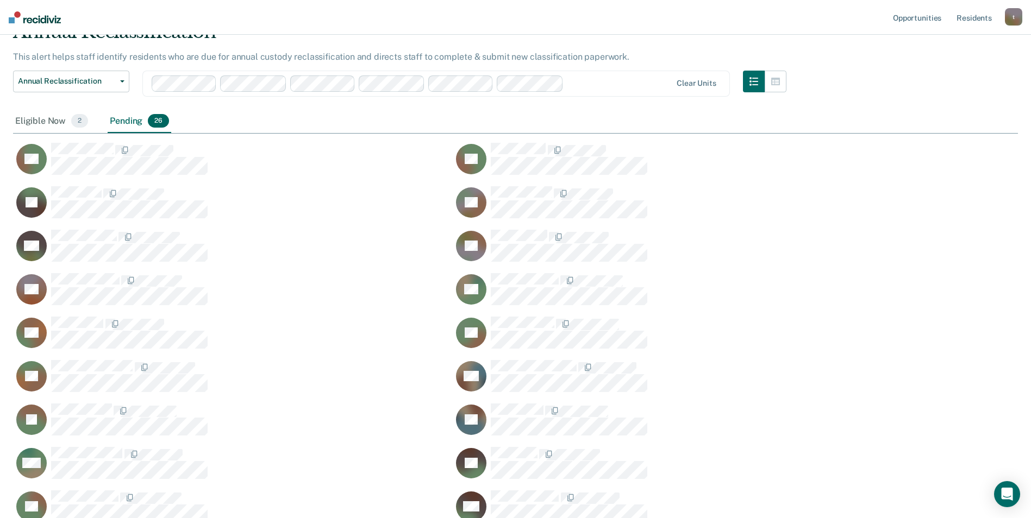
click at [133, 120] on div "Pending 26" at bounding box center [140, 122] width 64 height 24
click at [54, 117] on div "Eligible Now 2" at bounding box center [51, 122] width 77 height 24
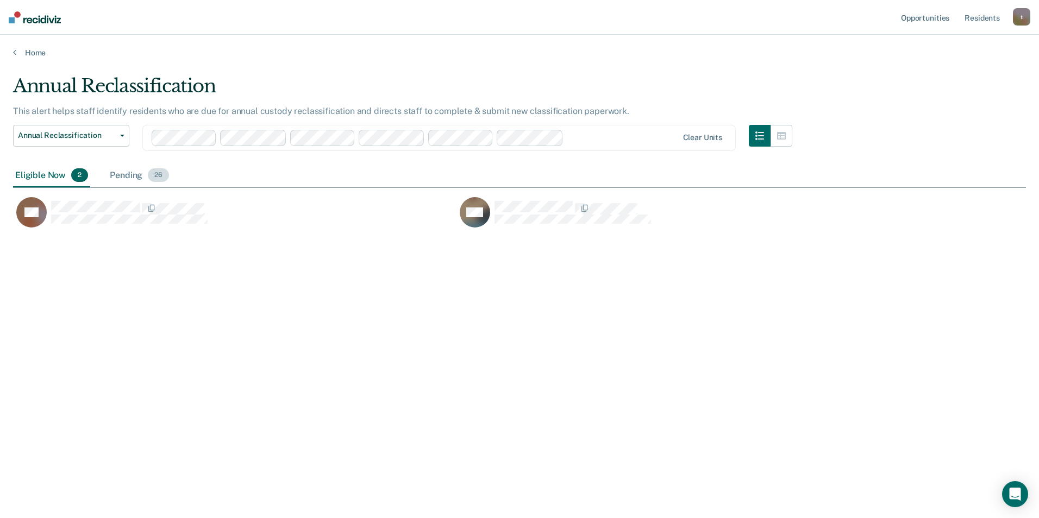
click at [129, 176] on div "Pending 26" at bounding box center [140, 176] width 64 height 24
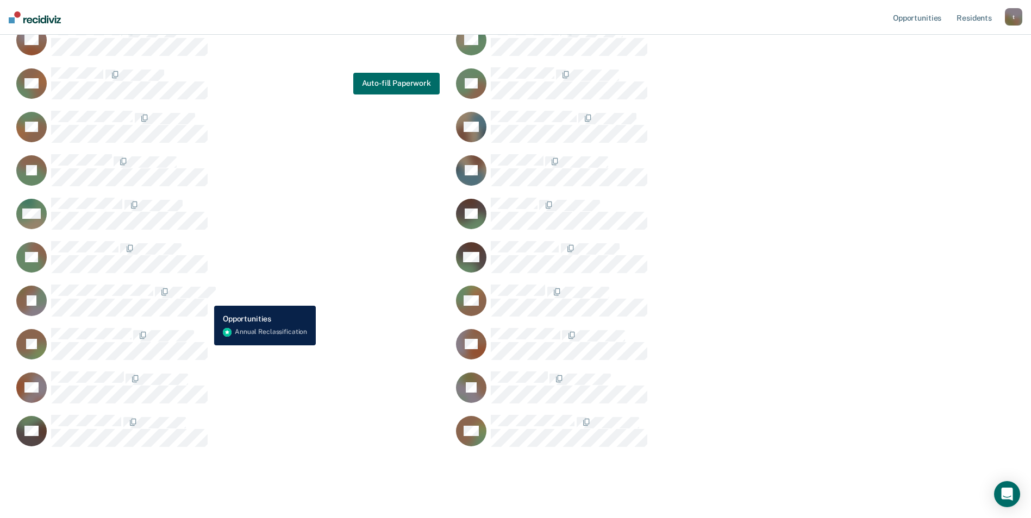
scroll to position [322, 0]
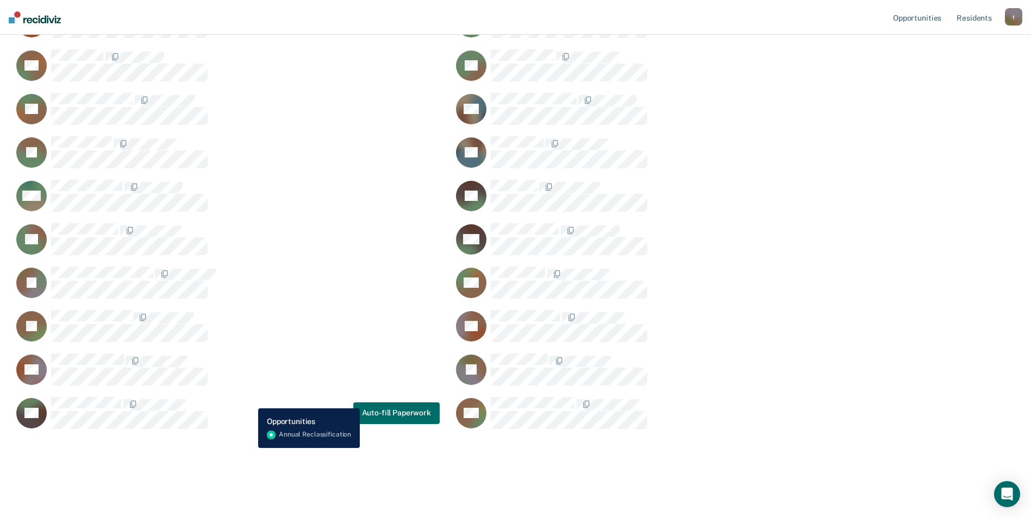
click at [250, 400] on div "BG Auto-fill Paperwork" at bounding box center [226, 413] width 427 height 33
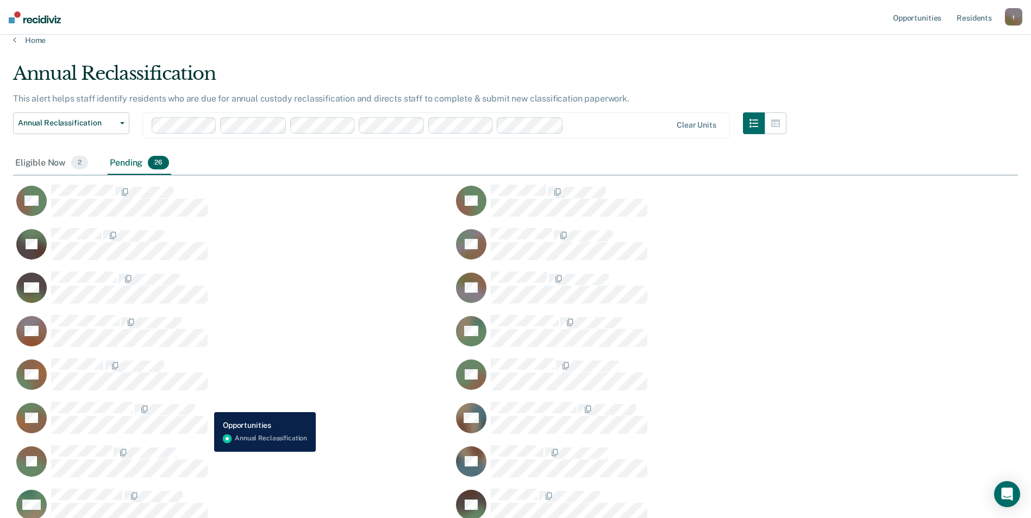
scroll to position [0, 0]
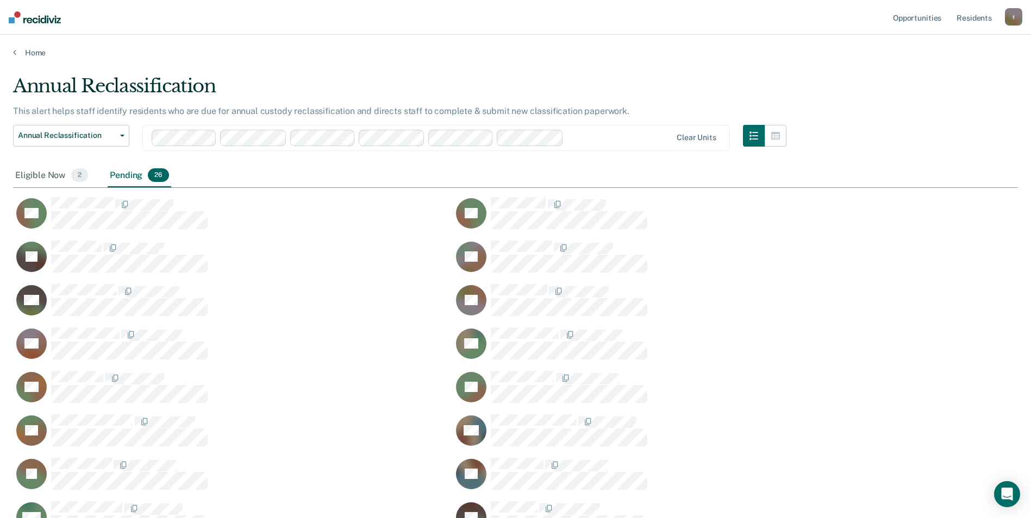
click at [290, 165] on div "Eligible Now 2 Pending 26" at bounding box center [515, 176] width 1005 height 24
click at [261, 57] on link "Home" at bounding box center [515, 53] width 1005 height 10
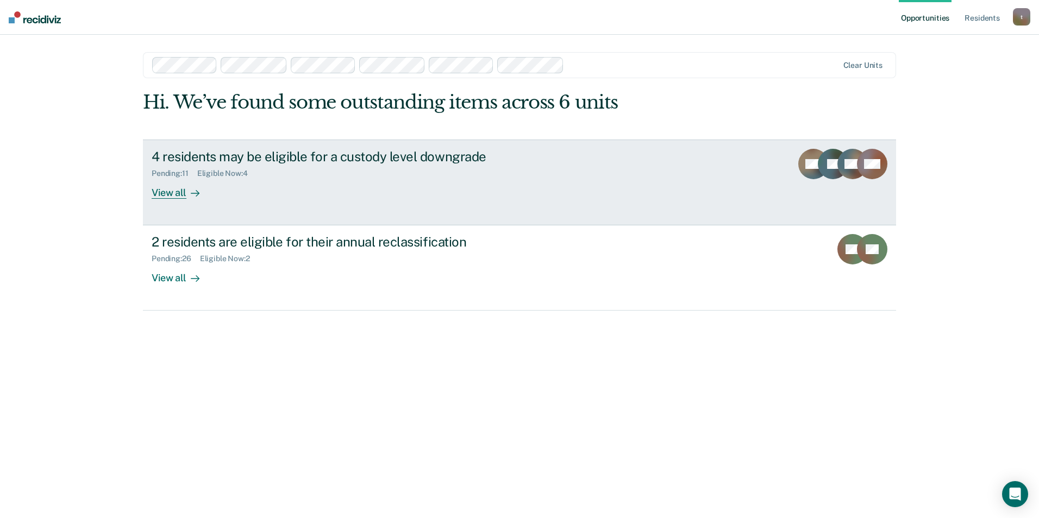
click at [323, 181] on div "4 residents may be eligible for a custody level downgrade Pending : 11 Eligible…" at bounding box center [356, 174] width 408 height 50
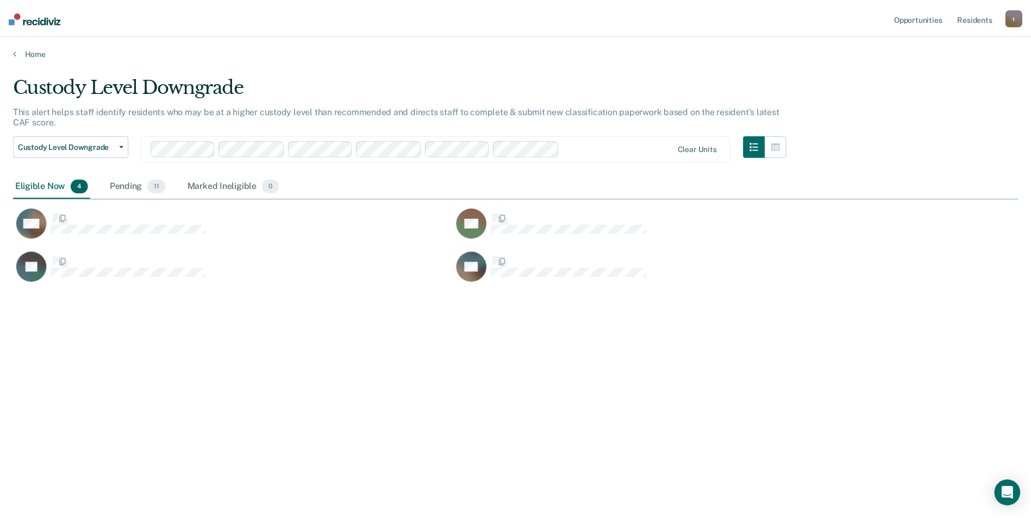
scroll to position [354, 1005]
click at [133, 192] on div "Pending 11" at bounding box center [138, 186] width 61 height 24
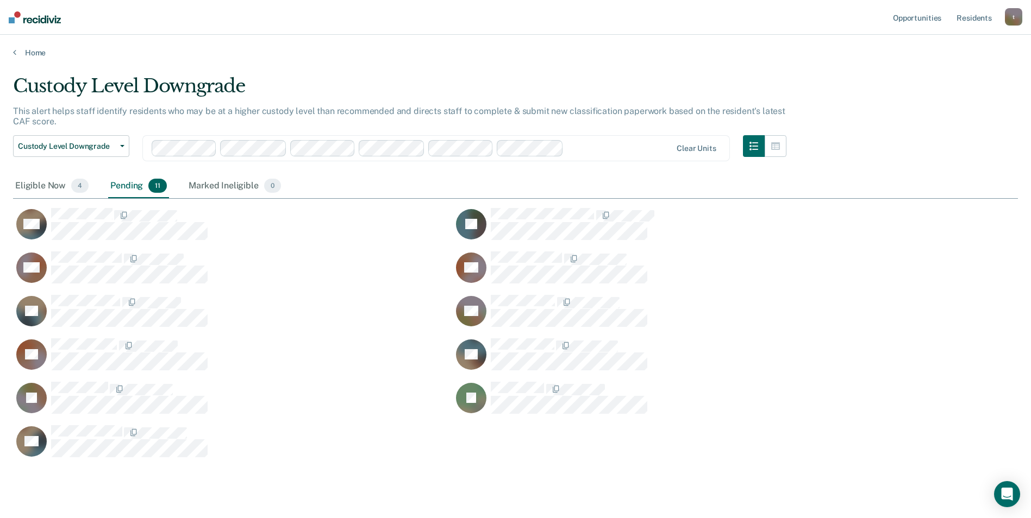
click at [123, 179] on div "Pending 11" at bounding box center [138, 186] width 61 height 24
click at [50, 185] on div "Eligible Now 4" at bounding box center [52, 186] width 78 height 24
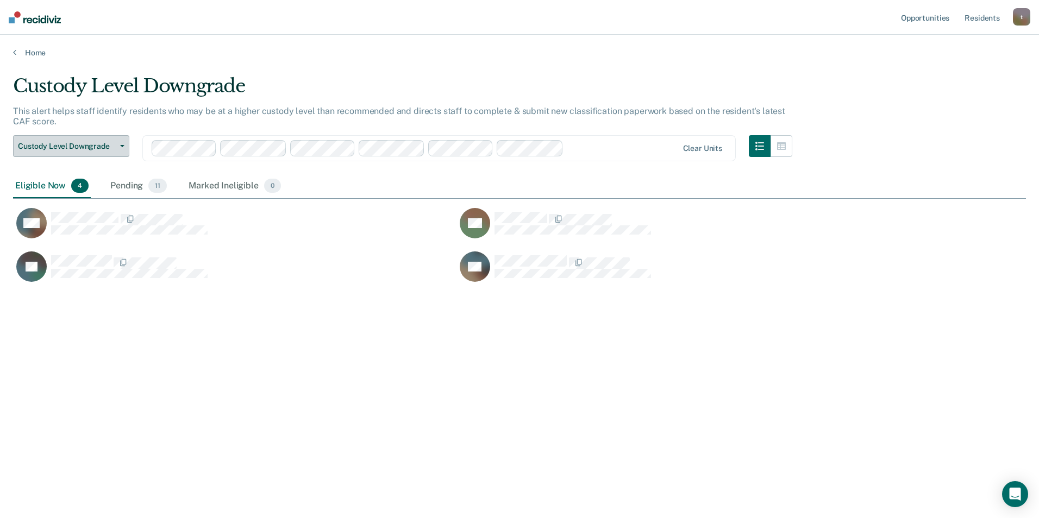
click at [120, 142] on button "Custody Level Downgrade" at bounding box center [71, 146] width 116 height 22
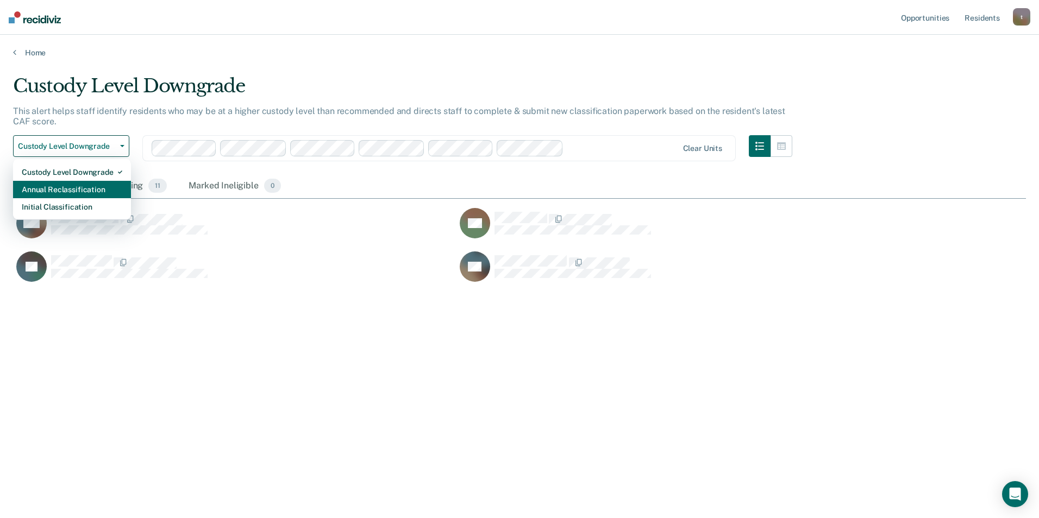
click at [73, 186] on div "Annual Reclassification" at bounding box center [72, 189] width 101 height 17
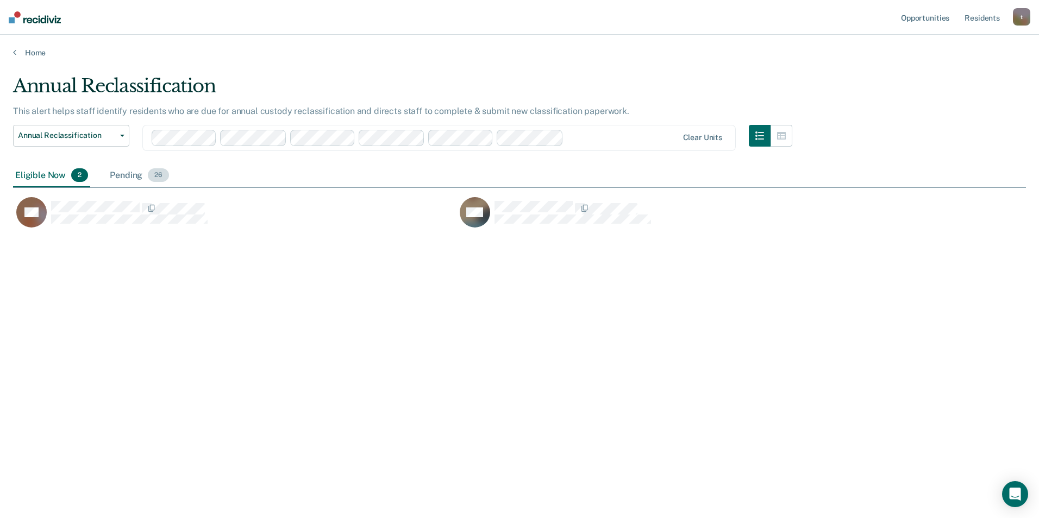
click at [128, 174] on div "Pending 26" at bounding box center [140, 176] width 64 height 24
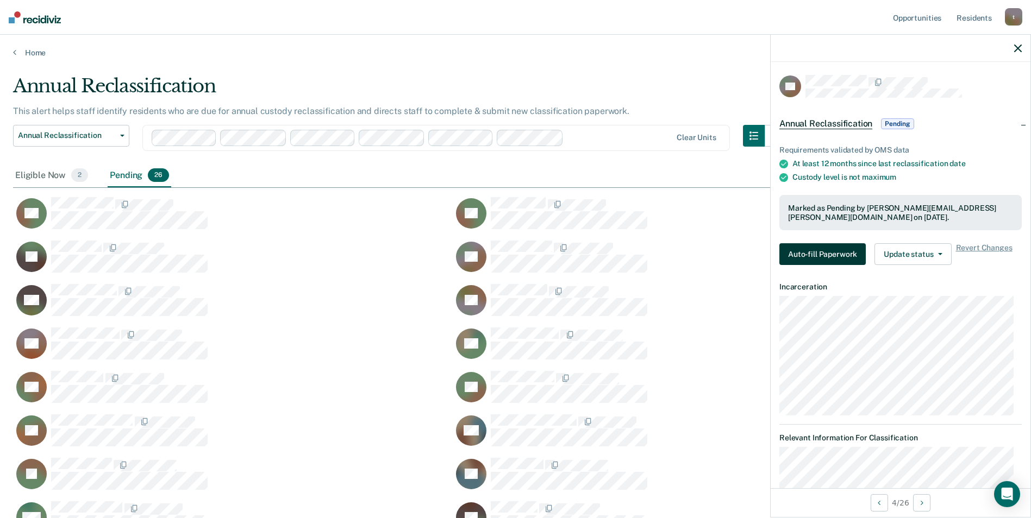
click at [656, 252] on button "Auto-fill Paperwork" at bounding box center [822, 254] width 86 height 22
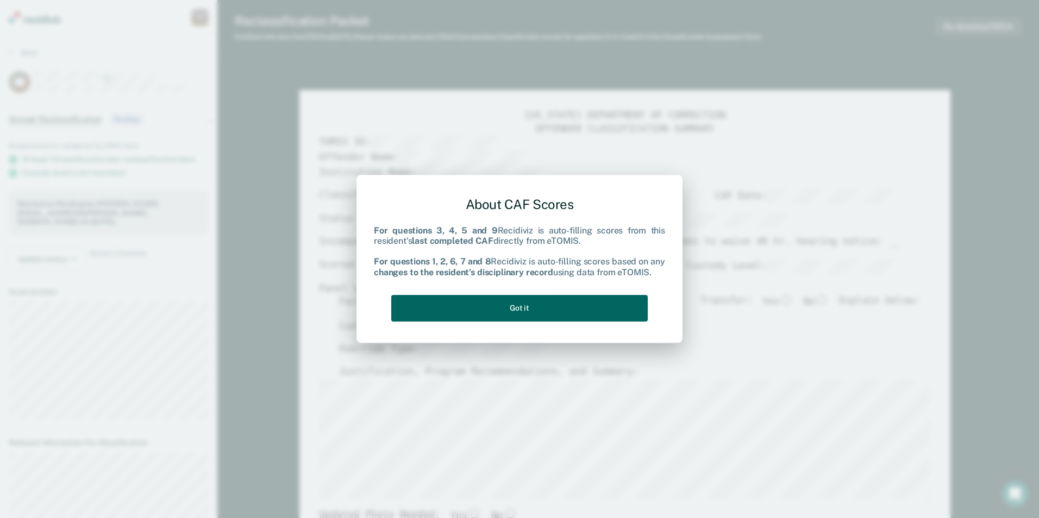
click at [512, 302] on button "Got it" at bounding box center [519, 308] width 256 height 27
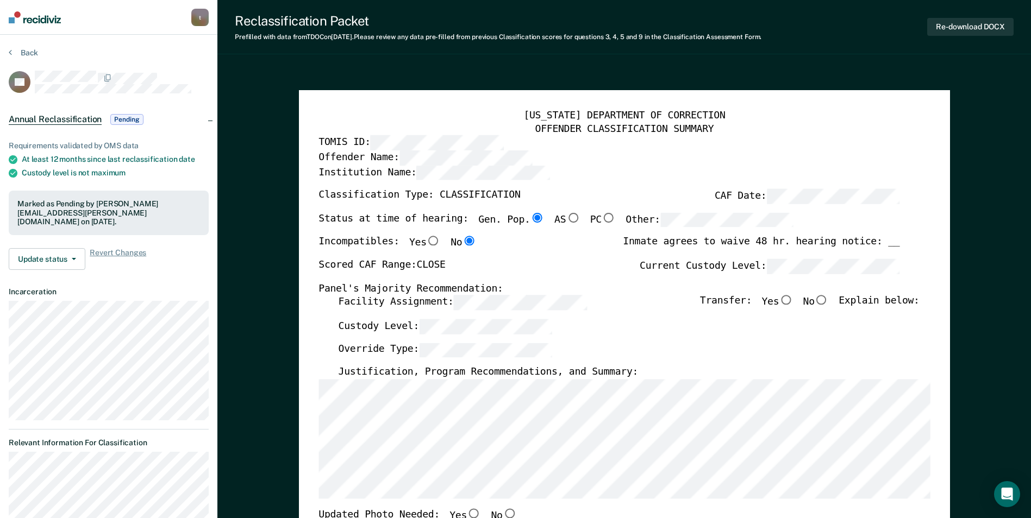
click at [469, 337] on div "Custody Level:" at bounding box center [628, 332] width 581 height 24
click at [449, 360] on div "Override Type:" at bounding box center [628, 355] width 581 height 24
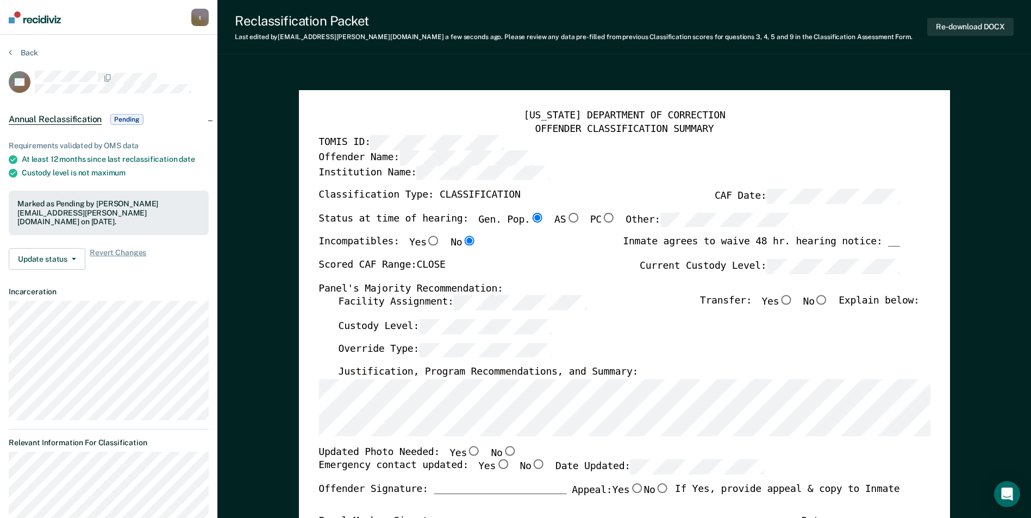
click at [502, 449] on input "No" at bounding box center [509, 451] width 14 height 10
type textarea "x"
radio input "true"
click at [478, 462] on label "Yes" at bounding box center [494, 467] width 32 height 15
click at [496, 462] on input "Yes" at bounding box center [503, 465] width 14 height 10
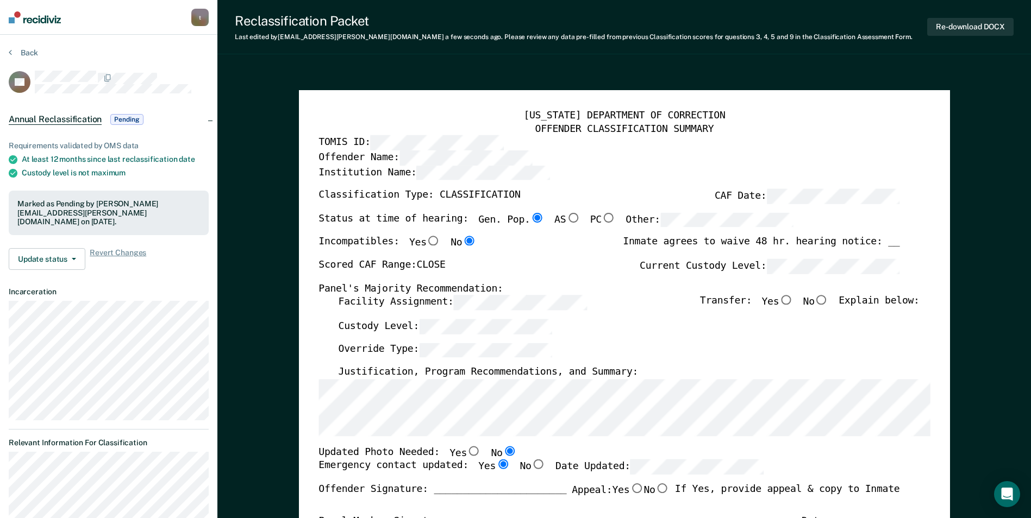
type textarea "x"
radio input "true"
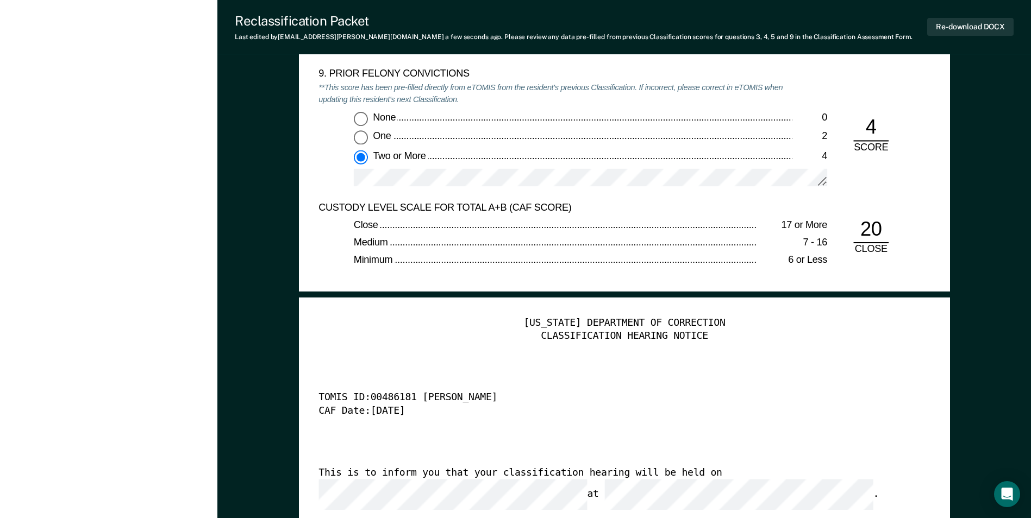
scroll to position [2554, 0]
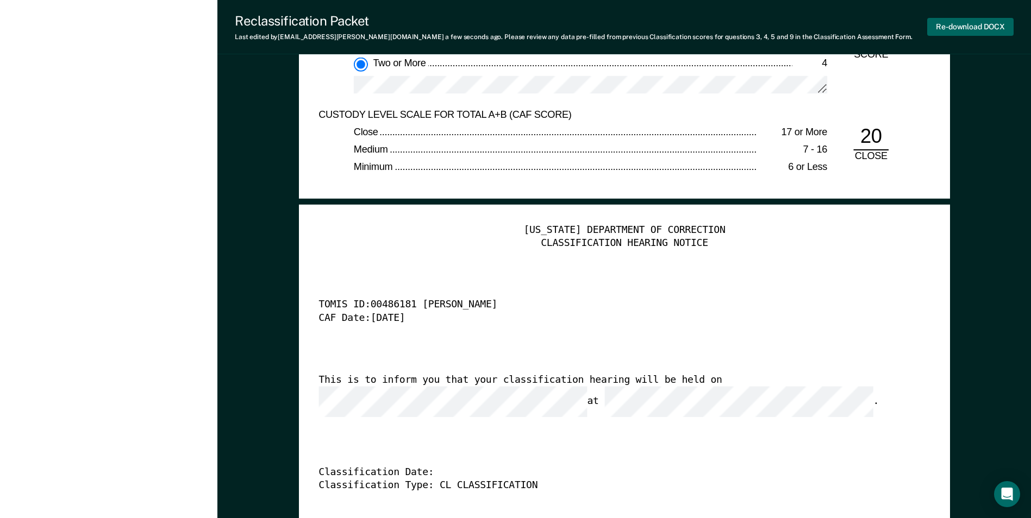
click at [656, 27] on button "Re-download DOCX" at bounding box center [970, 27] width 86 height 18
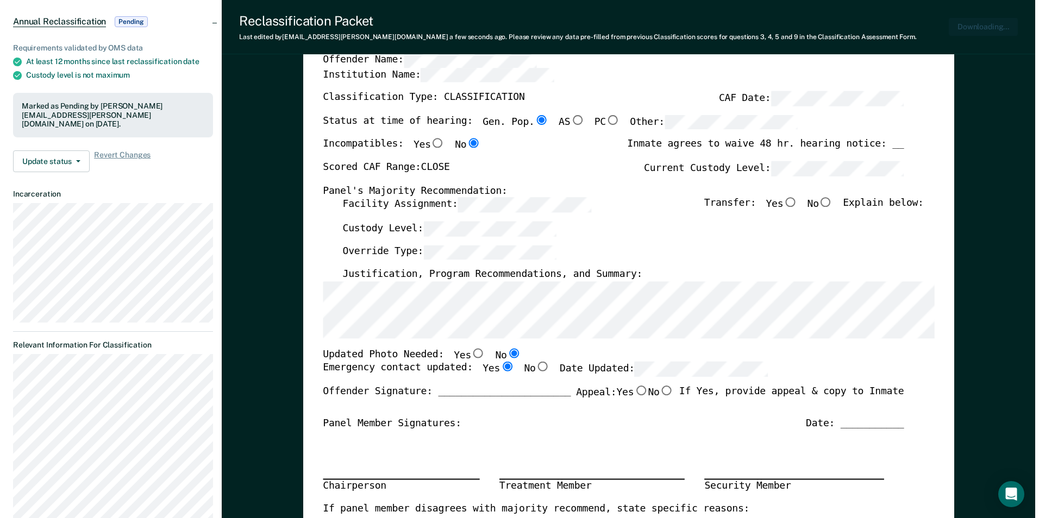
scroll to position [0, 0]
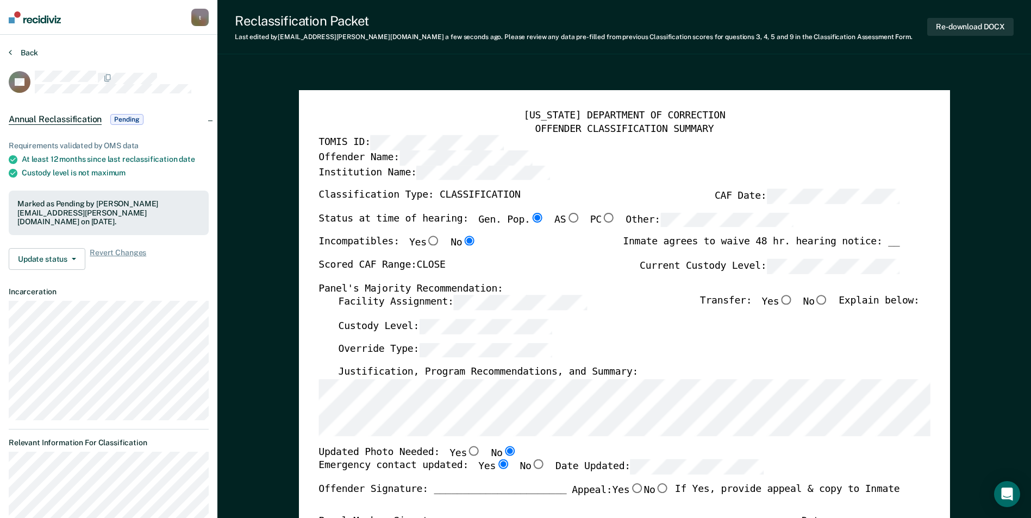
click at [24, 53] on button "Back" at bounding box center [23, 53] width 29 height 10
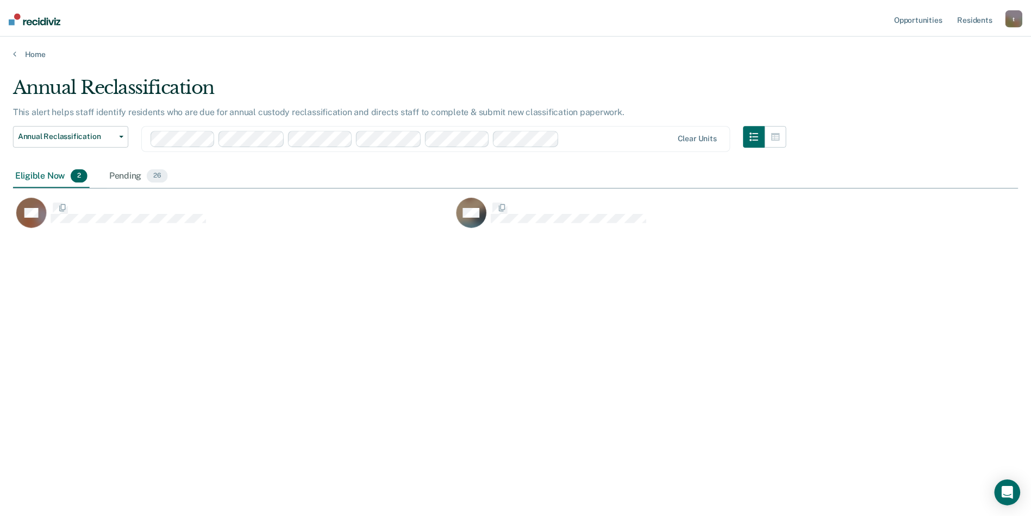
scroll to position [354, 1005]
click at [122, 175] on div "Pending 26" at bounding box center [140, 176] width 64 height 24
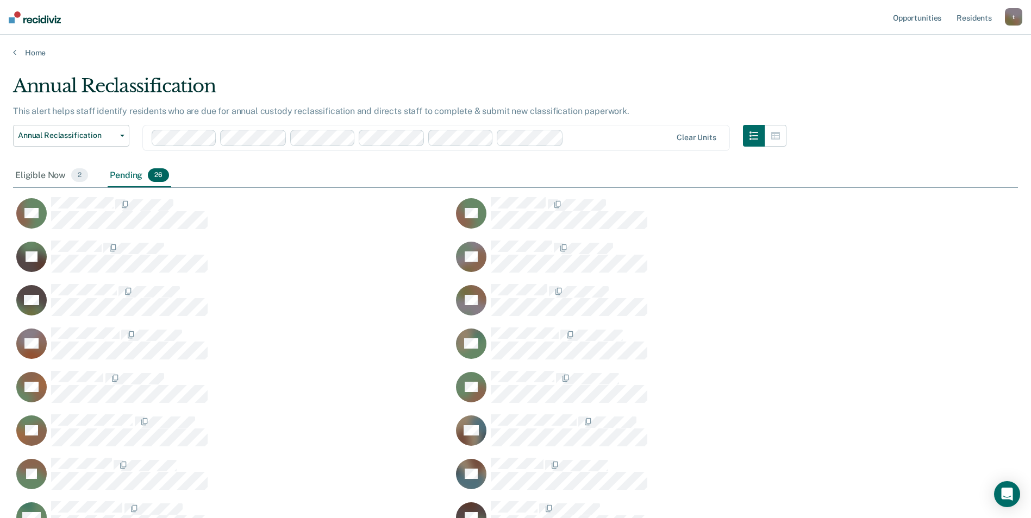
click at [300, 172] on div "Eligible Now 2 Pending 26" at bounding box center [515, 176] width 1005 height 24
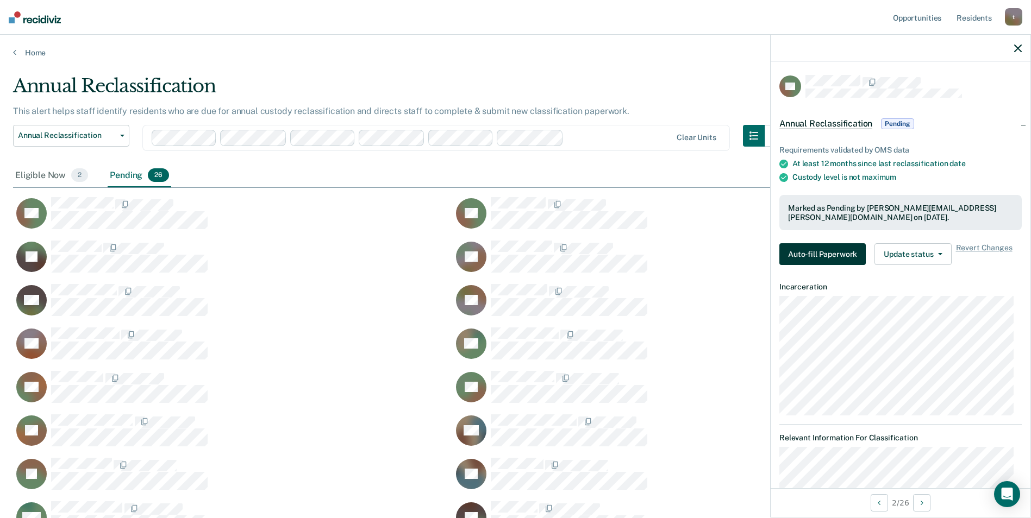
click at [656, 252] on button "Auto-fill Paperwork" at bounding box center [822, 254] width 86 height 22
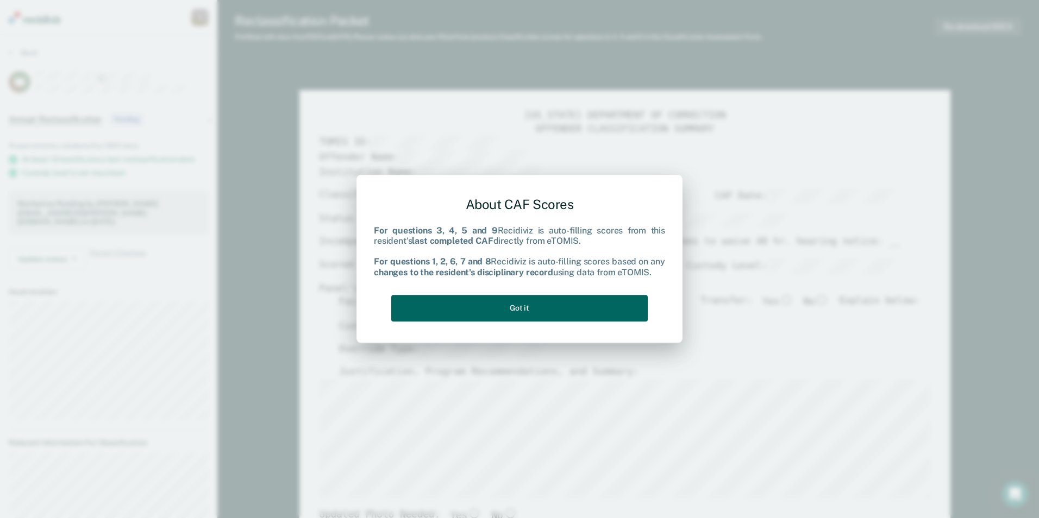
click at [556, 310] on button "Got it" at bounding box center [519, 308] width 256 height 27
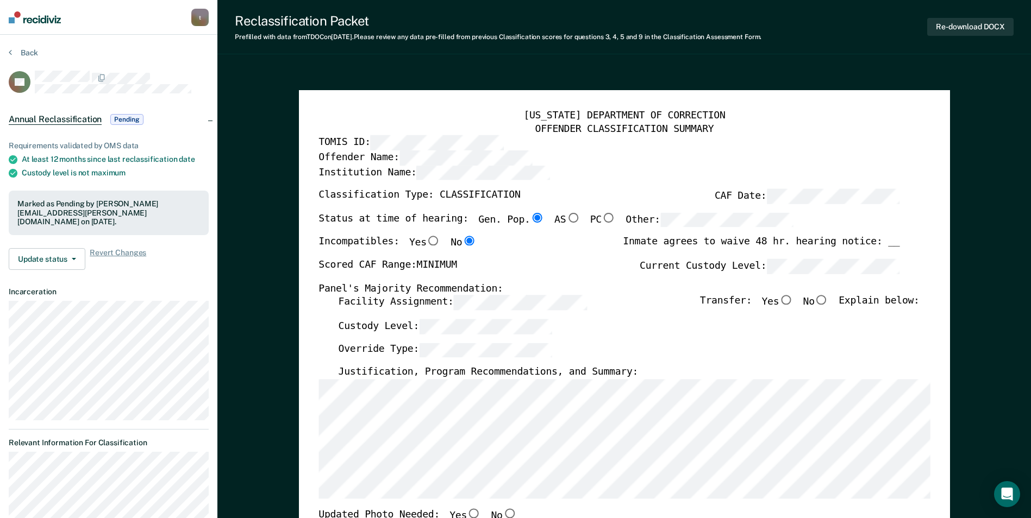
click at [656, 300] on input "No" at bounding box center [822, 301] width 14 height 10
type textarea "x"
radio input "true"
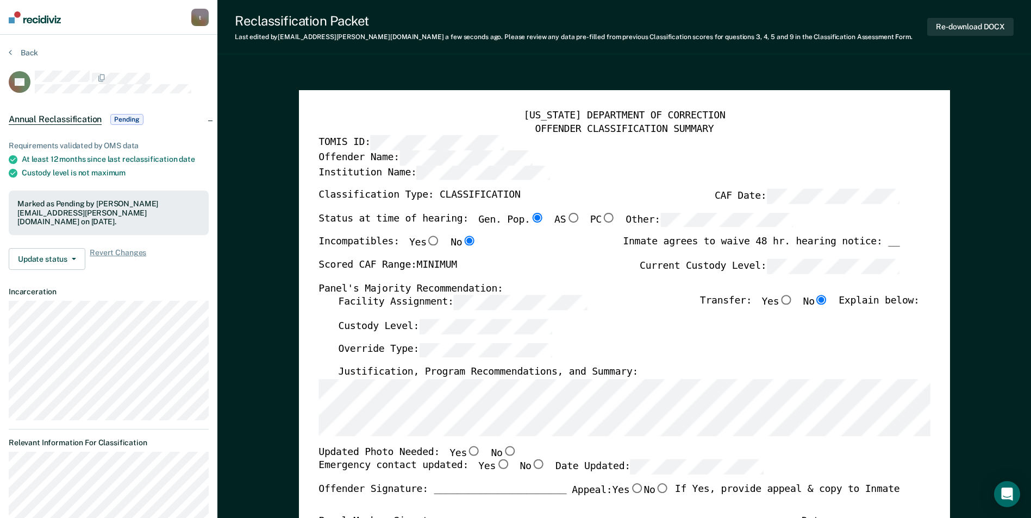
click at [502, 450] on input "No" at bounding box center [509, 451] width 14 height 10
type textarea "x"
radio input "true"
click at [496, 466] on input "Yes" at bounding box center [503, 465] width 14 height 10
type textarea "x"
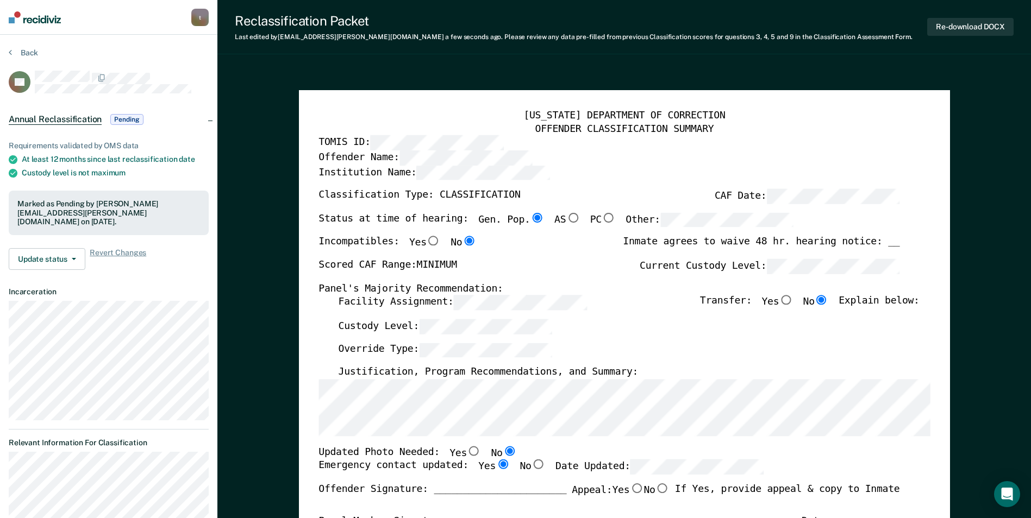
radio input "true"
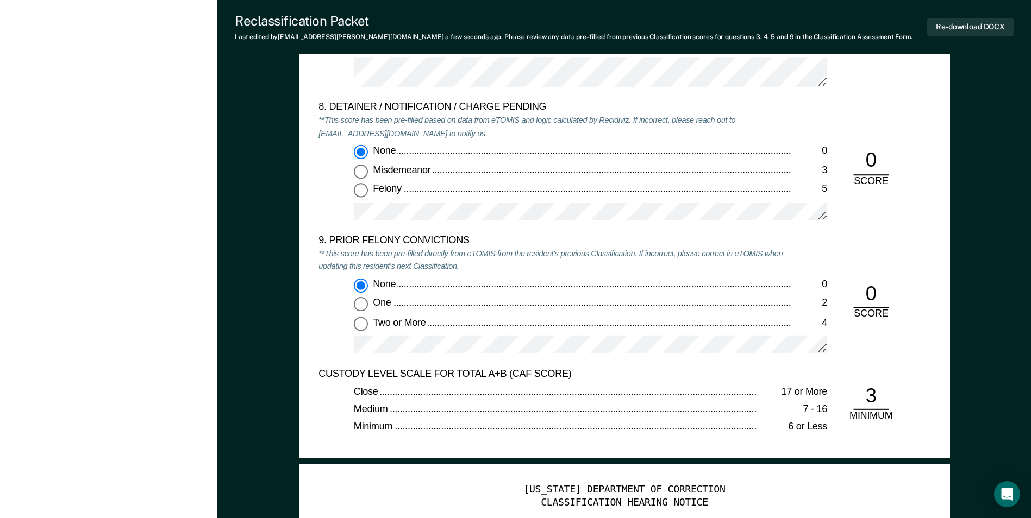
scroll to position [2554, 0]
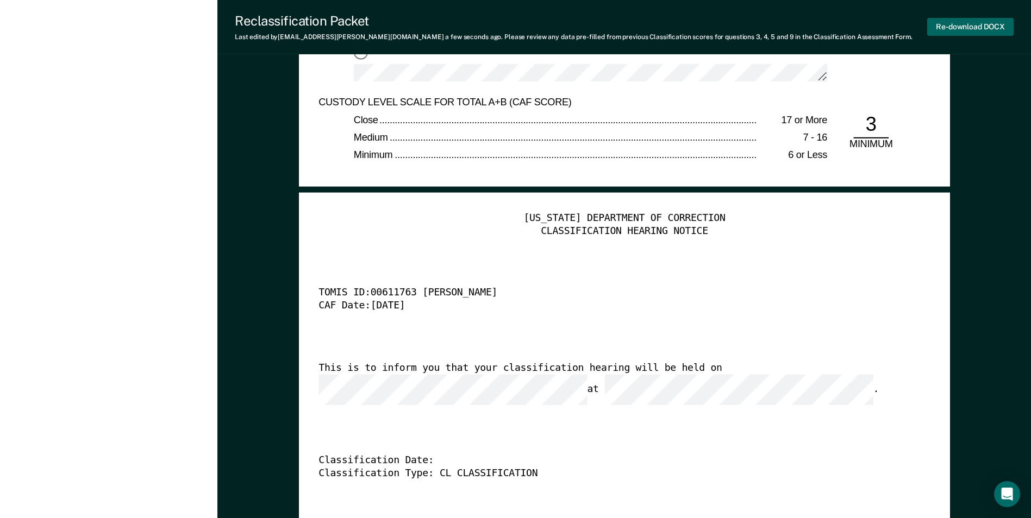
click at [656, 28] on button "Re-download DOCX" at bounding box center [970, 27] width 86 height 18
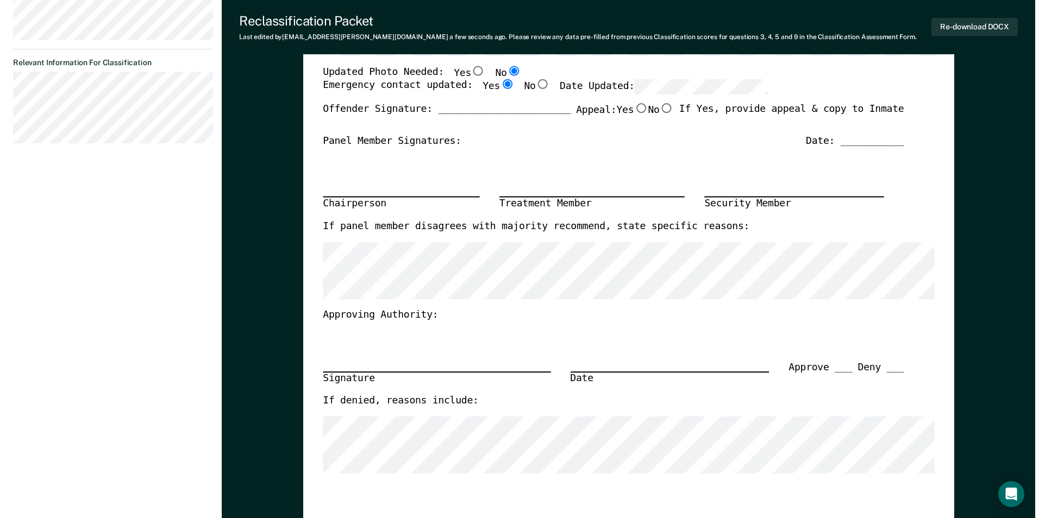
scroll to position [0, 0]
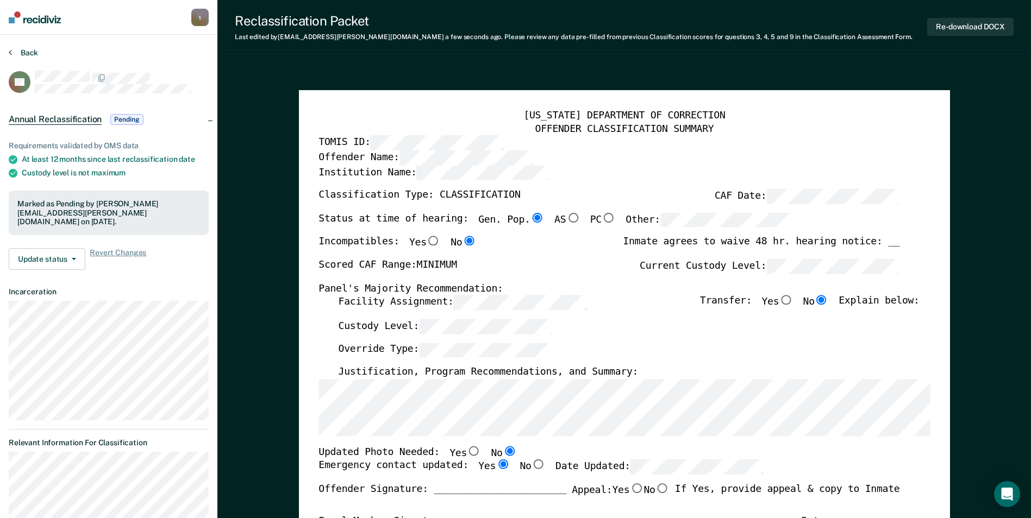
click at [25, 49] on button "Back" at bounding box center [23, 53] width 29 height 10
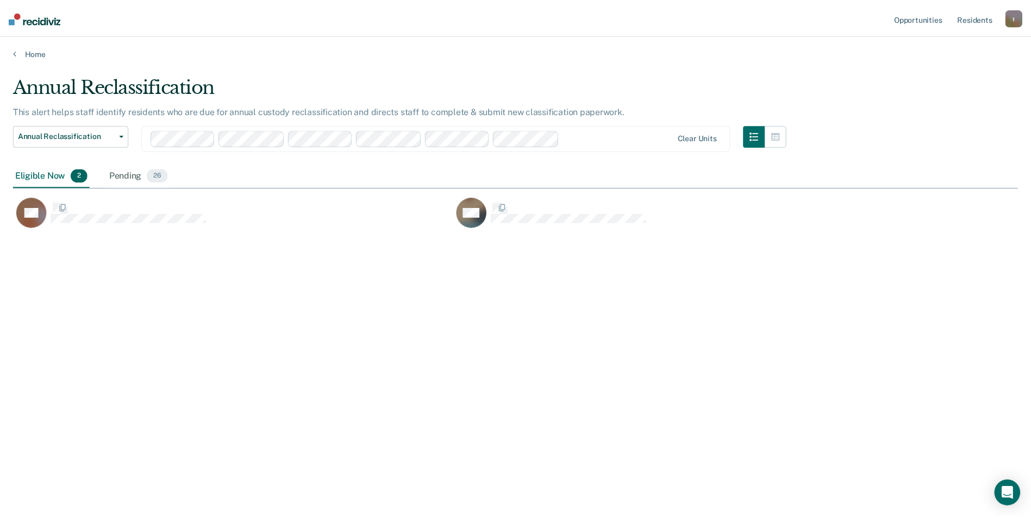
scroll to position [354, 1005]
click at [124, 174] on div "Pending 26" at bounding box center [140, 176] width 64 height 24
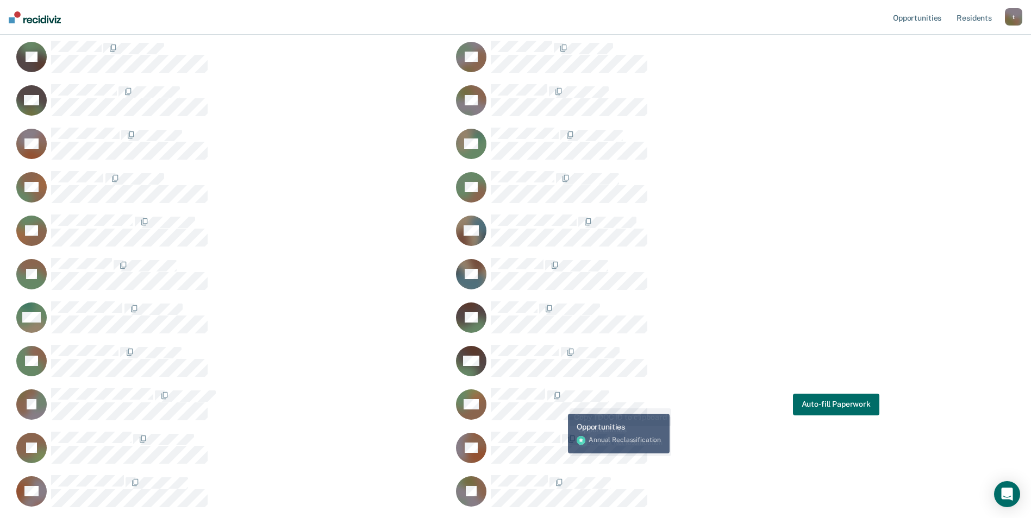
scroll to position [272, 0]
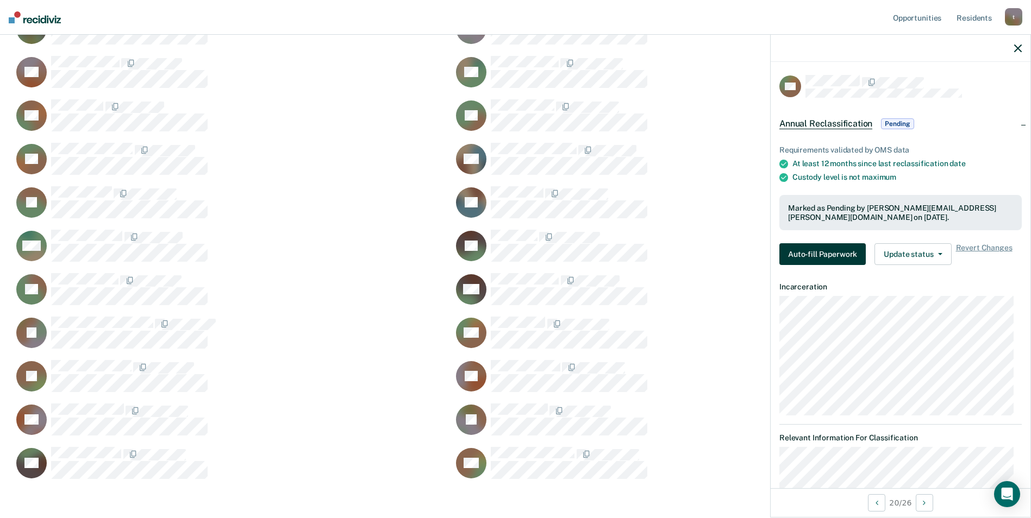
click at [656, 247] on button "Auto-fill Paperwork" at bounding box center [822, 254] width 86 height 22
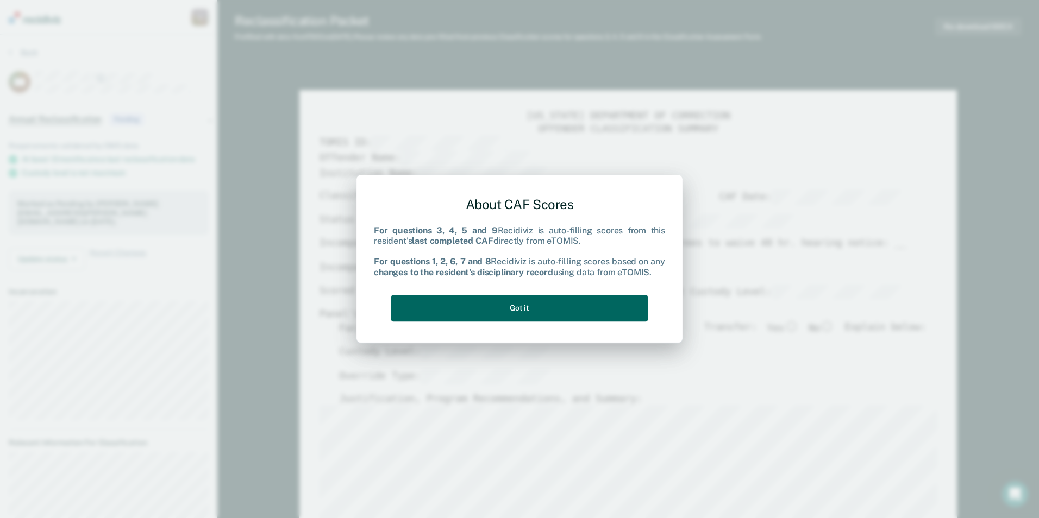
click at [566, 318] on button "Got it" at bounding box center [519, 308] width 256 height 27
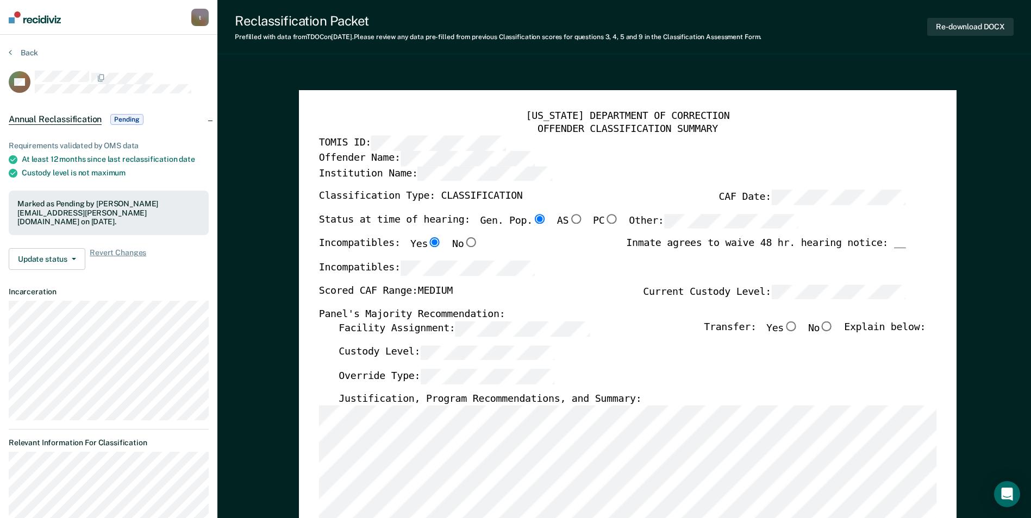
click at [312, 468] on div "TENNESSEE DEPARTMENT OF CORRECTION OFFENDER CLASSIFICATION SUMMARY TOMIS ID: Of…" at bounding box center [627, 518] width 657 height 857
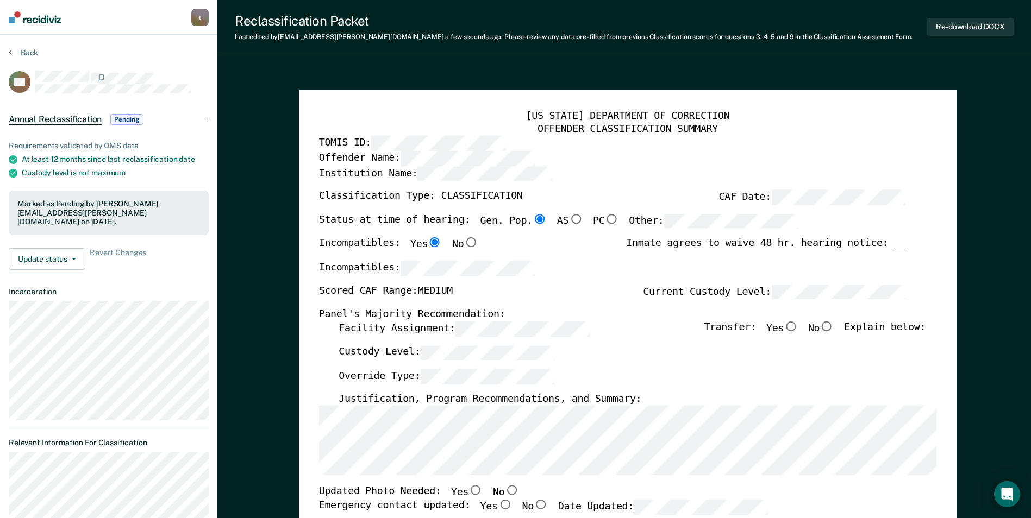
click at [504, 486] on input "No" at bounding box center [511, 491] width 14 height 10
type textarea "x"
radio input "true"
click at [497, 486] on input "Yes" at bounding box center [504, 505] width 14 height 10
type textarea "x"
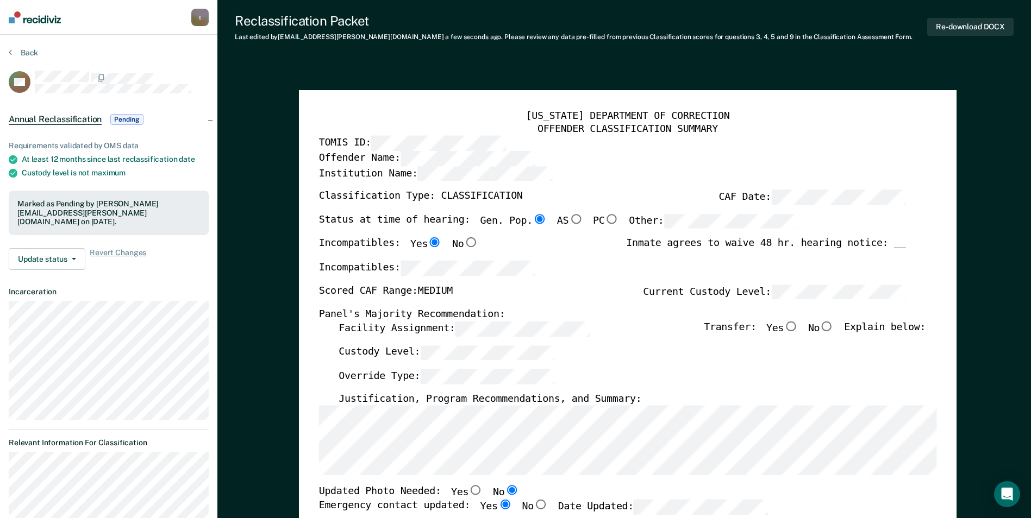
radio input "true"
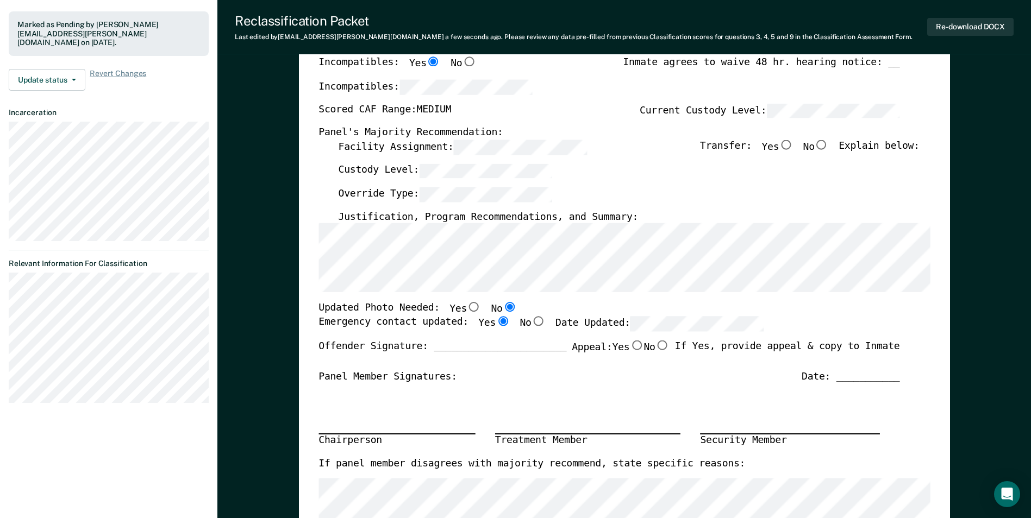
scroll to position [217, 0]
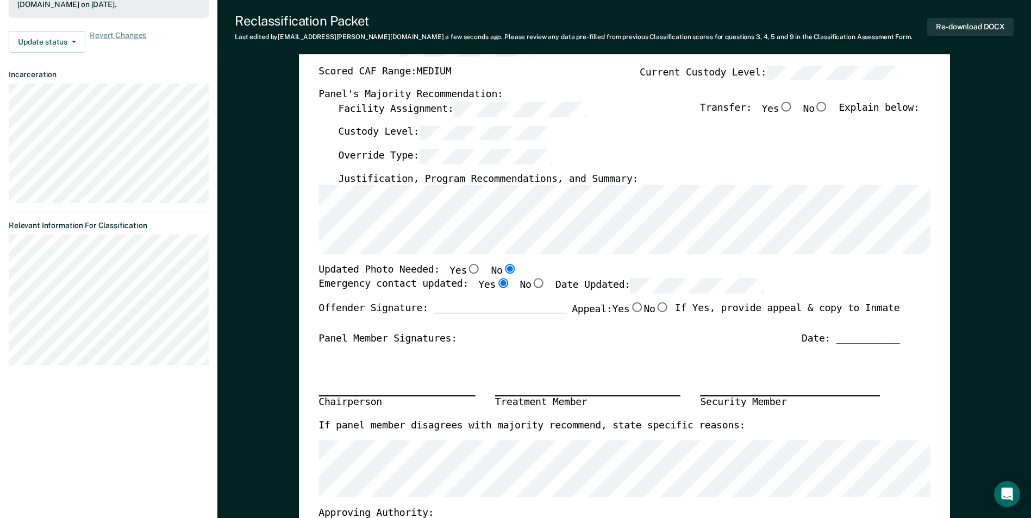
drag, startPoint x: 661, startPoint y: 273, endPoint x: 591, endPoint y: 347, distance: 101.9
click at [591, 347] on div "Chairperson Treatment Member Security Member" at bounding box center [608, 383] width 581 height 73
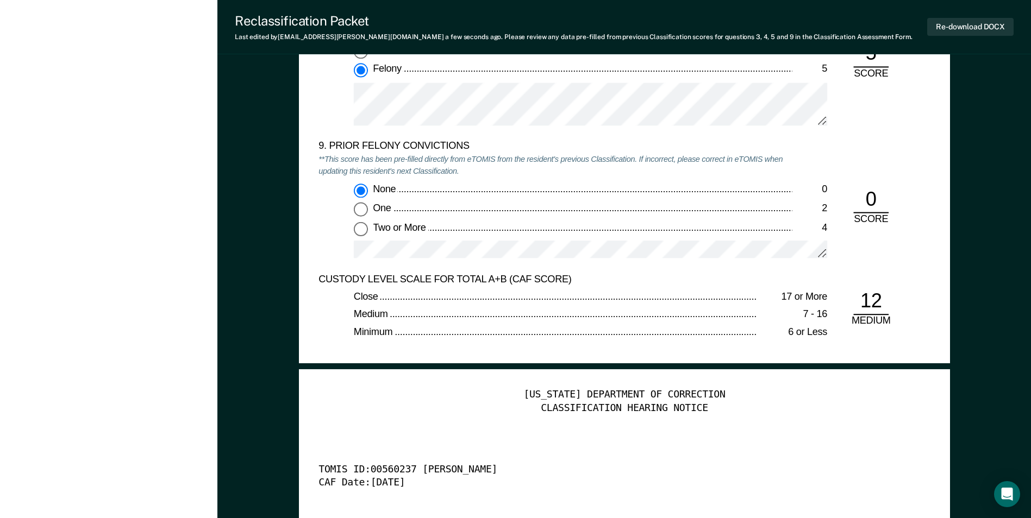
scroll to position [2717, 0]
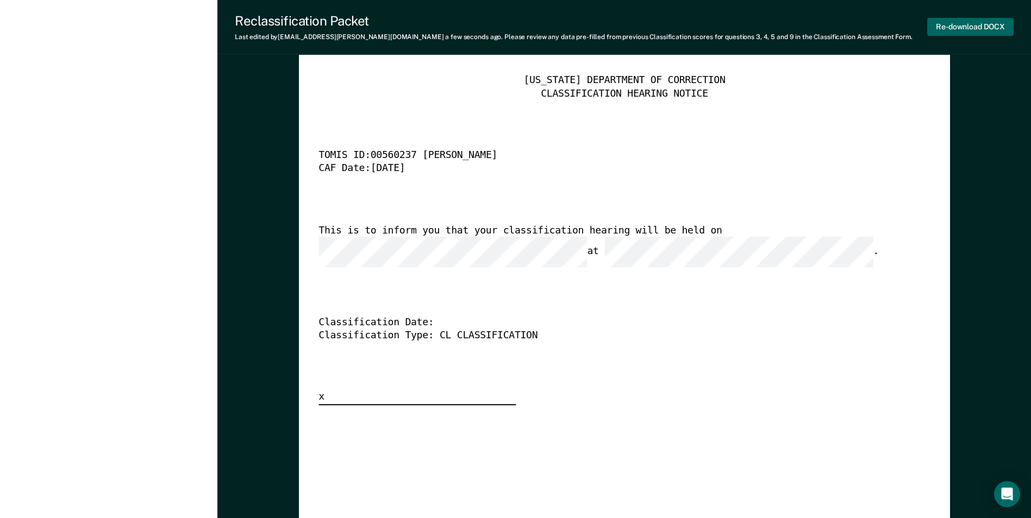
click at [656, 28] on button "Re-download DOCX" at bounding box center [970, 27] width 86 height 18
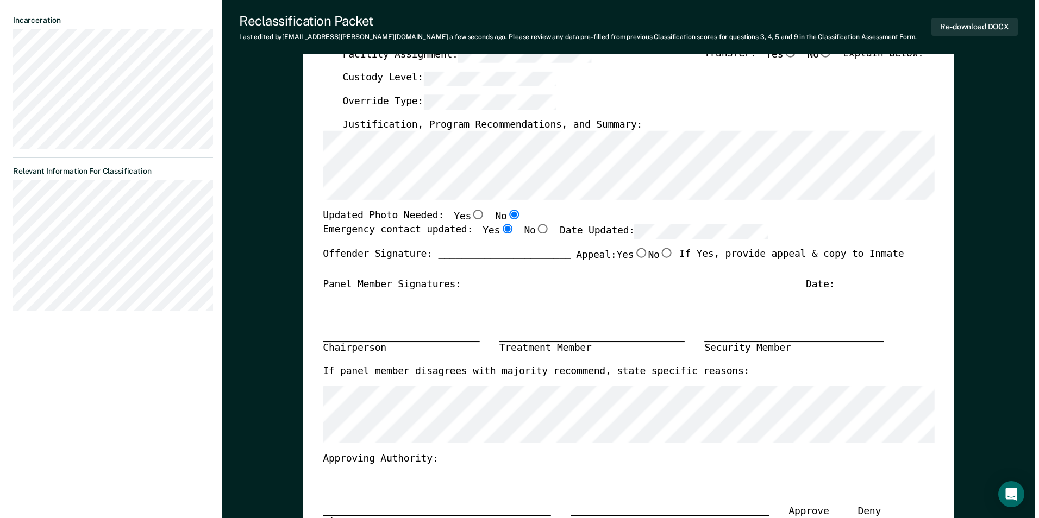
scroll to position [0, 0]
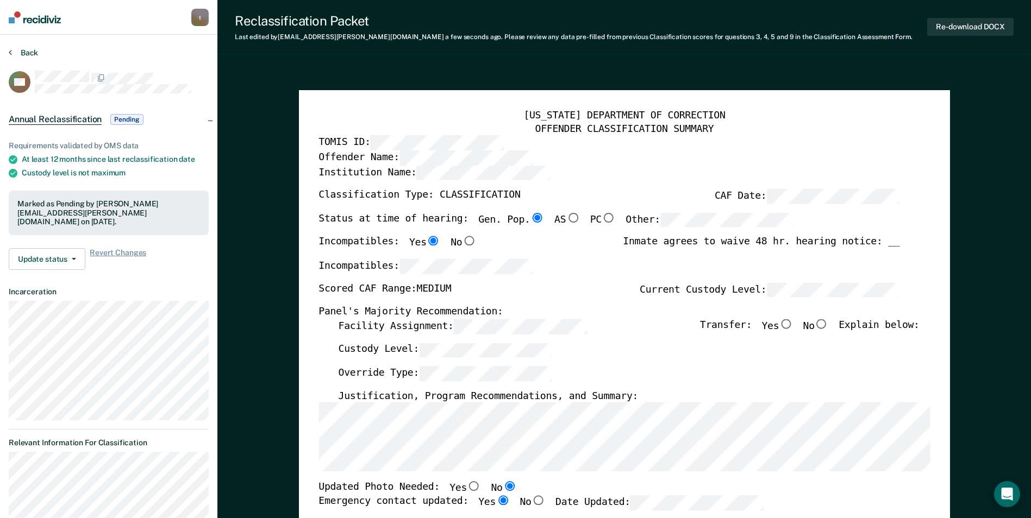
click at [31, 53] on button "Back" at bounding box center [23, 53] width 29 height 10
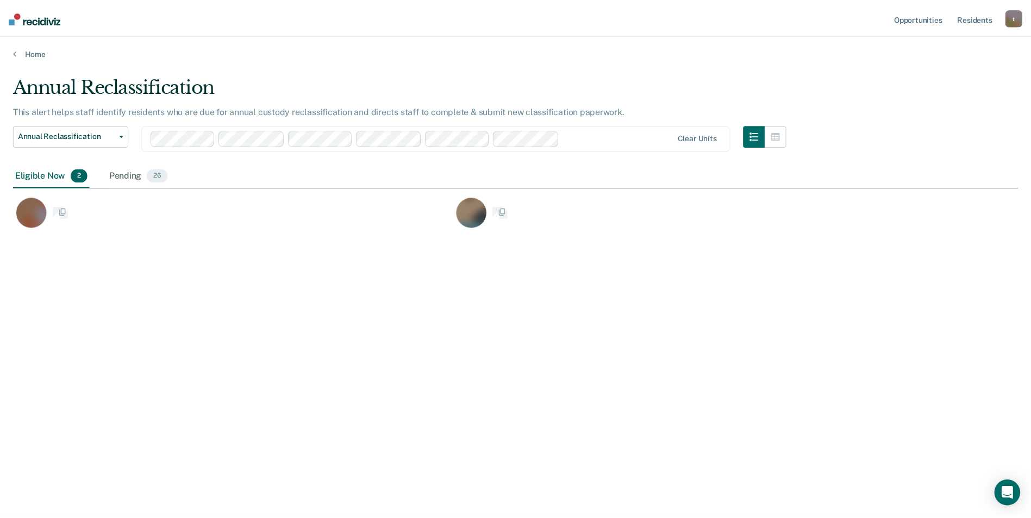
scroll to position [354, 1005]
click at [134, 174] on div "Pending 26" at bounding box center [140, 176] width 64 height 24
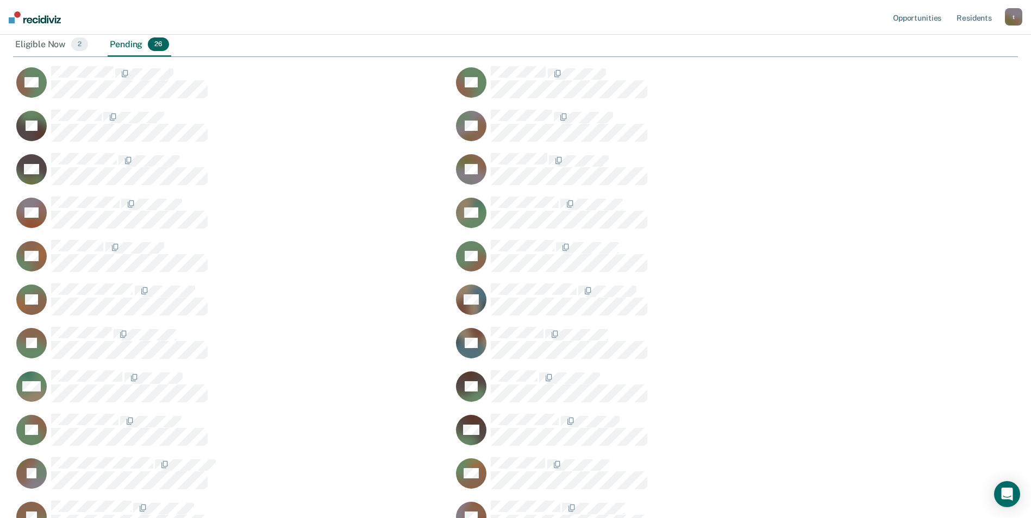
scroll to position [104, 0]
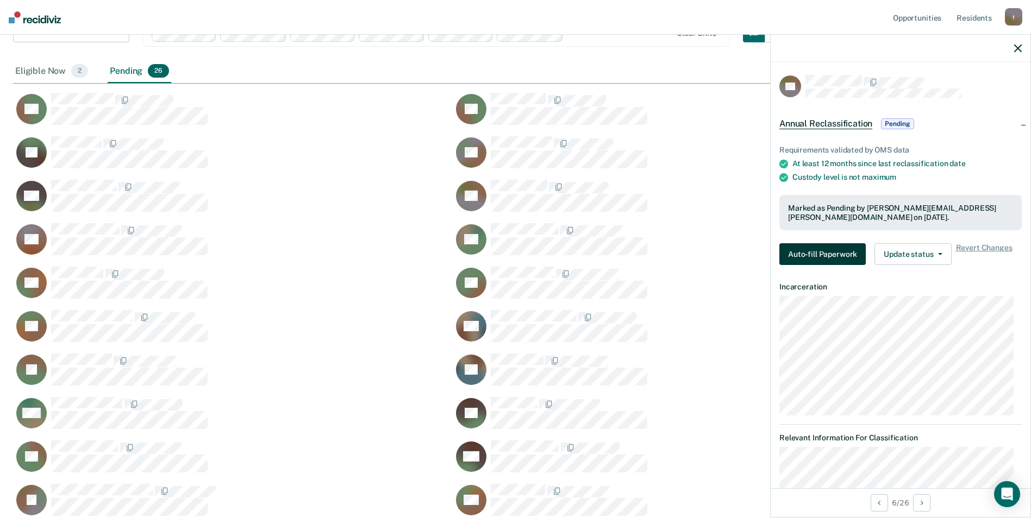
click at [656, 255] on button "Auto-fill Paperwork" at bounding box center [822, 254] width 86 height 22
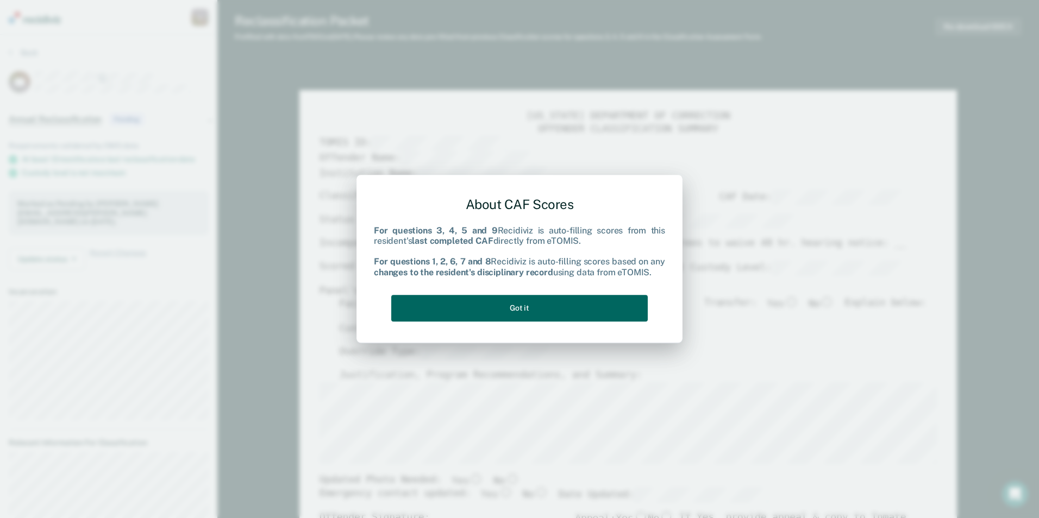
click at [533, 312] on button "Got it" at bounding box center [519, 308] width 256 height 27
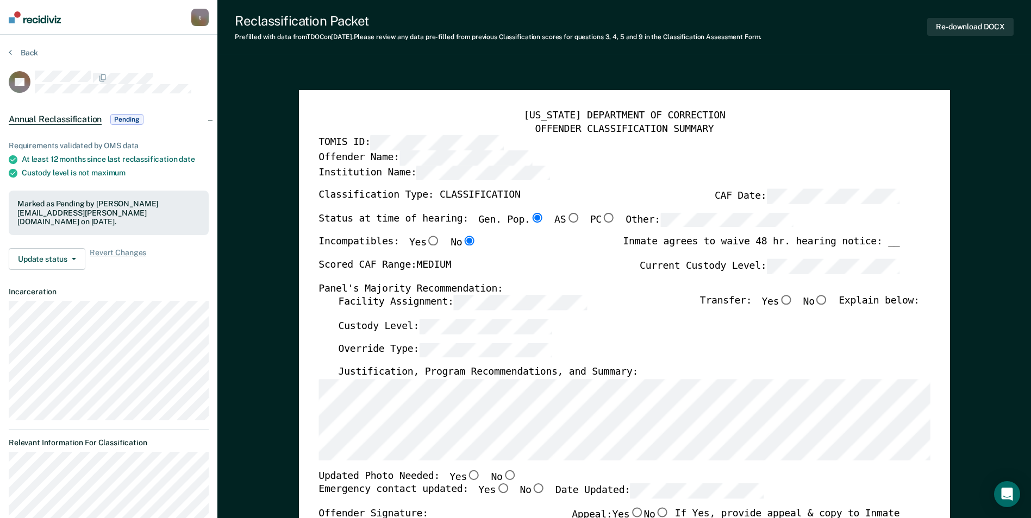
click at [656, 300] on input "No" at bounding box center [822, 301] width 14 height 10
type textarea "x"
radio input "true"
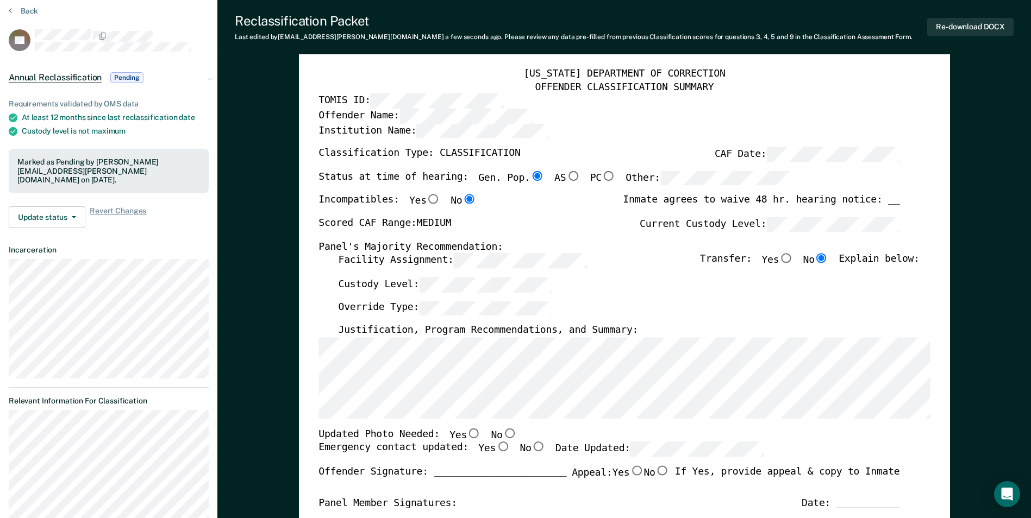
scroll to position [54, 0]
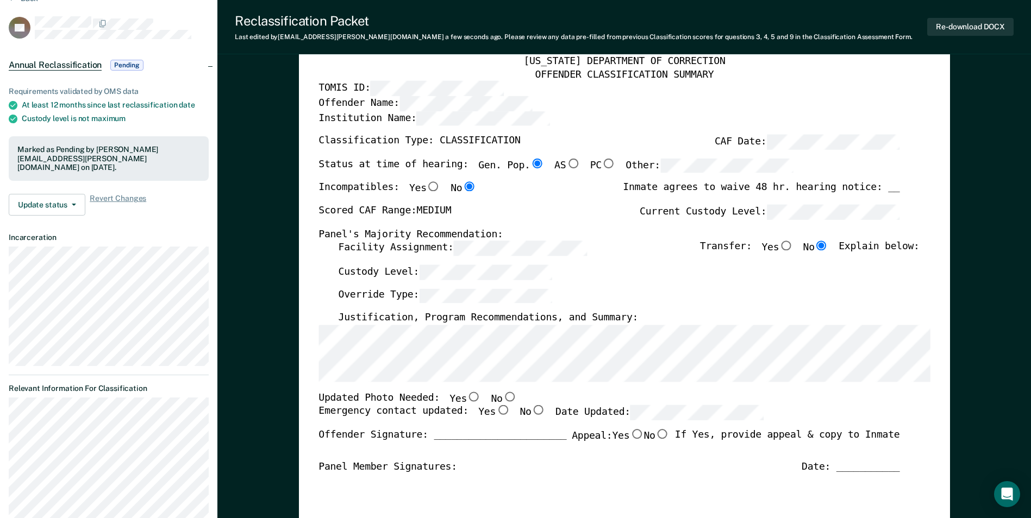
click at [318, 360] on div "TENNESSEE DEPARTMENT OF CORRECTION OFFENDER CLASSIFICATION SUMMARY TOMIS ID: Of…" at bounding box center [624, 460] width 651 height 848
click at [467, 394] on input "Yes" at bounding box center [474, 397] width 14 height 10
type textarea "x"
radio input "true"
click at [496, 410] on input "Yes" at bounding box center [503, 411] width 14 height 10
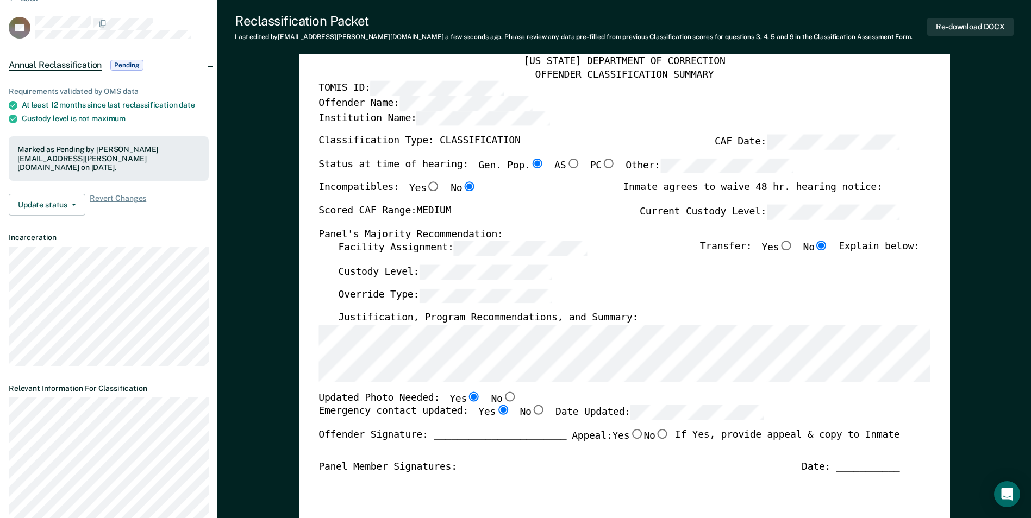
type textarea "x"
radio input "true"
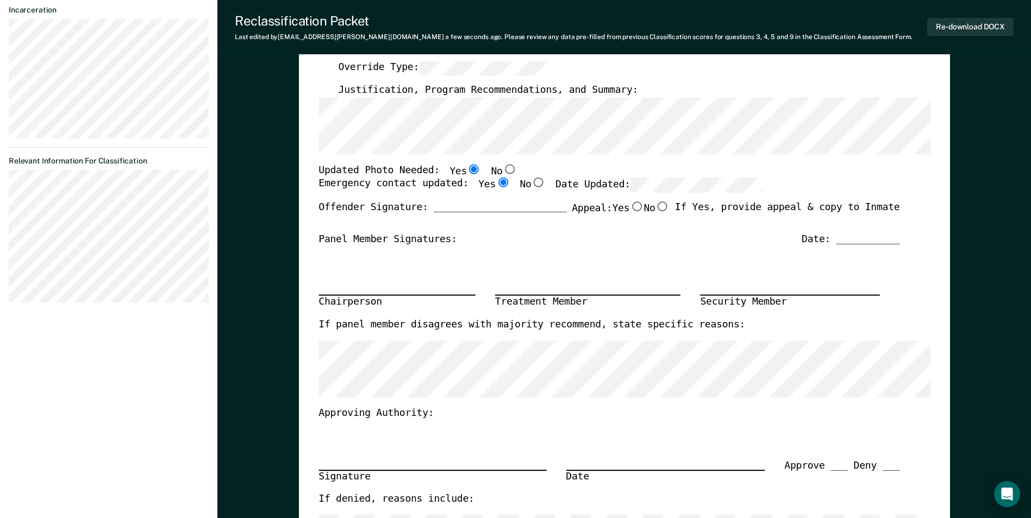
scroll to position [109, 0]
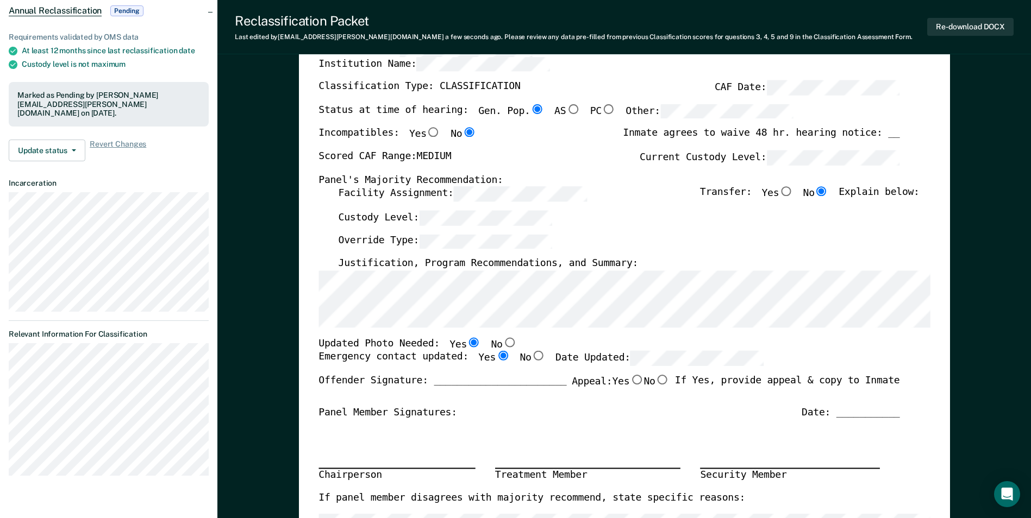
click at [415, 230] on div "Custody Level:" at bounding box center [628, 223] width 581 height 24
click at [471, 228] on div "Custody Level:" at bounding box center [628, 223] width 581 height 24
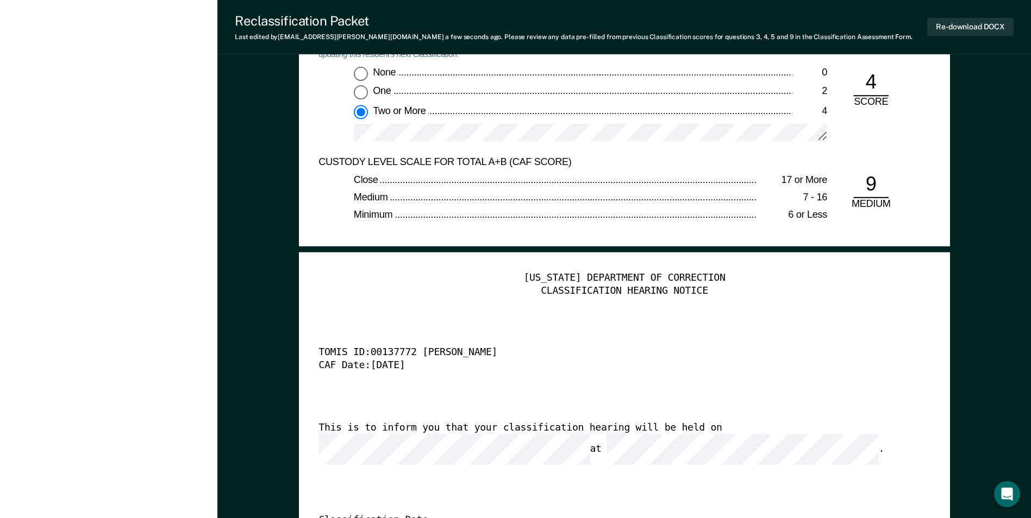
scroll to position [2608, 0]
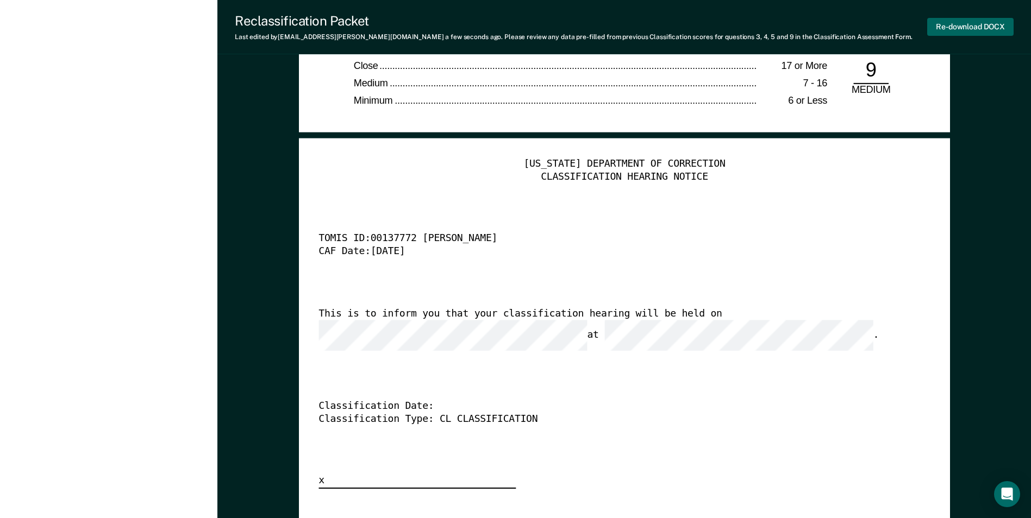
click at [656, 24] on button "Re-download DOCX" at bounding box center [970, 27] width 86 height 18
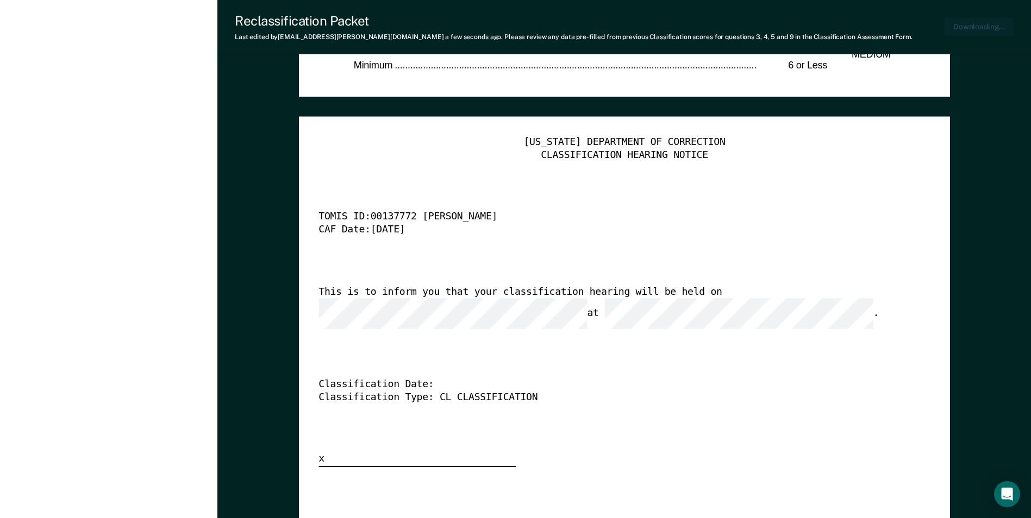
type textarea "x"
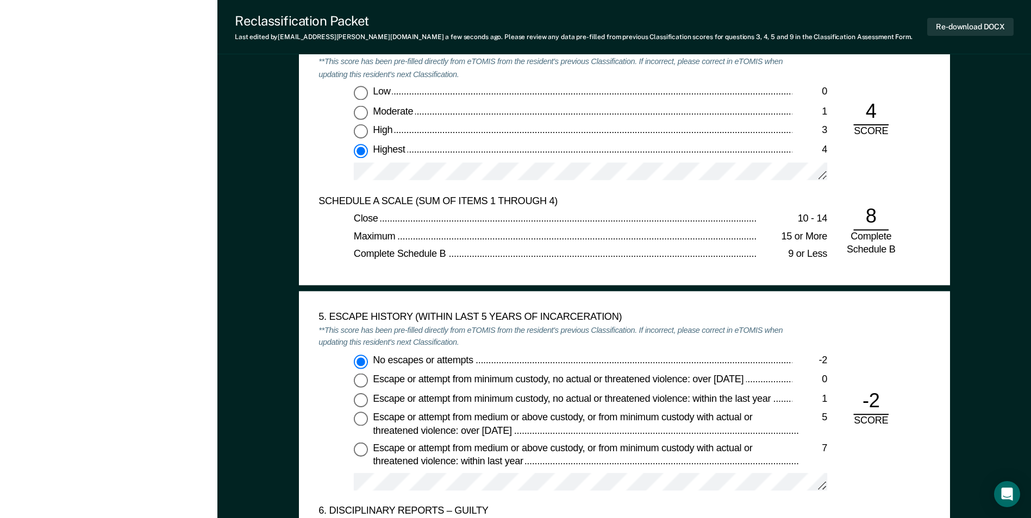
scroll to position [1467, 0]
